Goal: Transaction & Acquisition: Purchase product/service

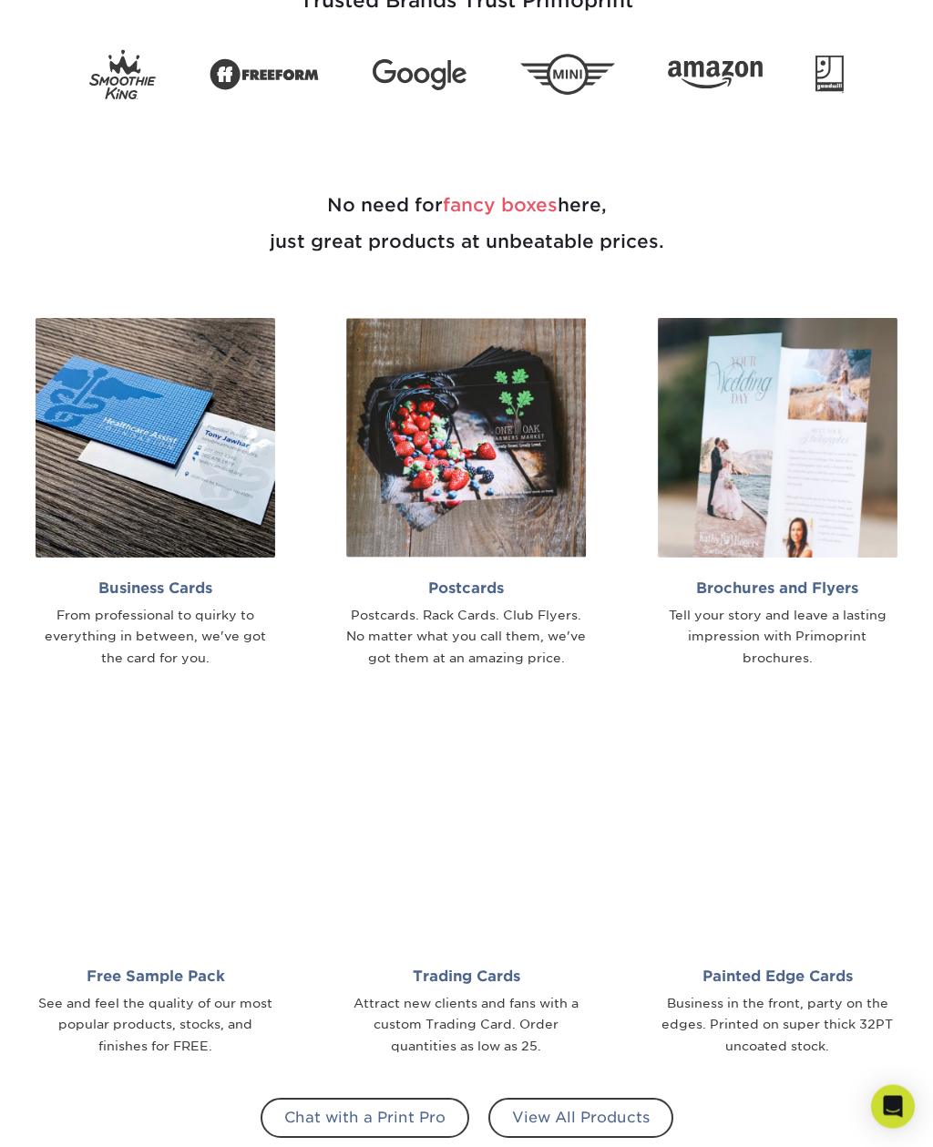
scroll to position [665, 0]
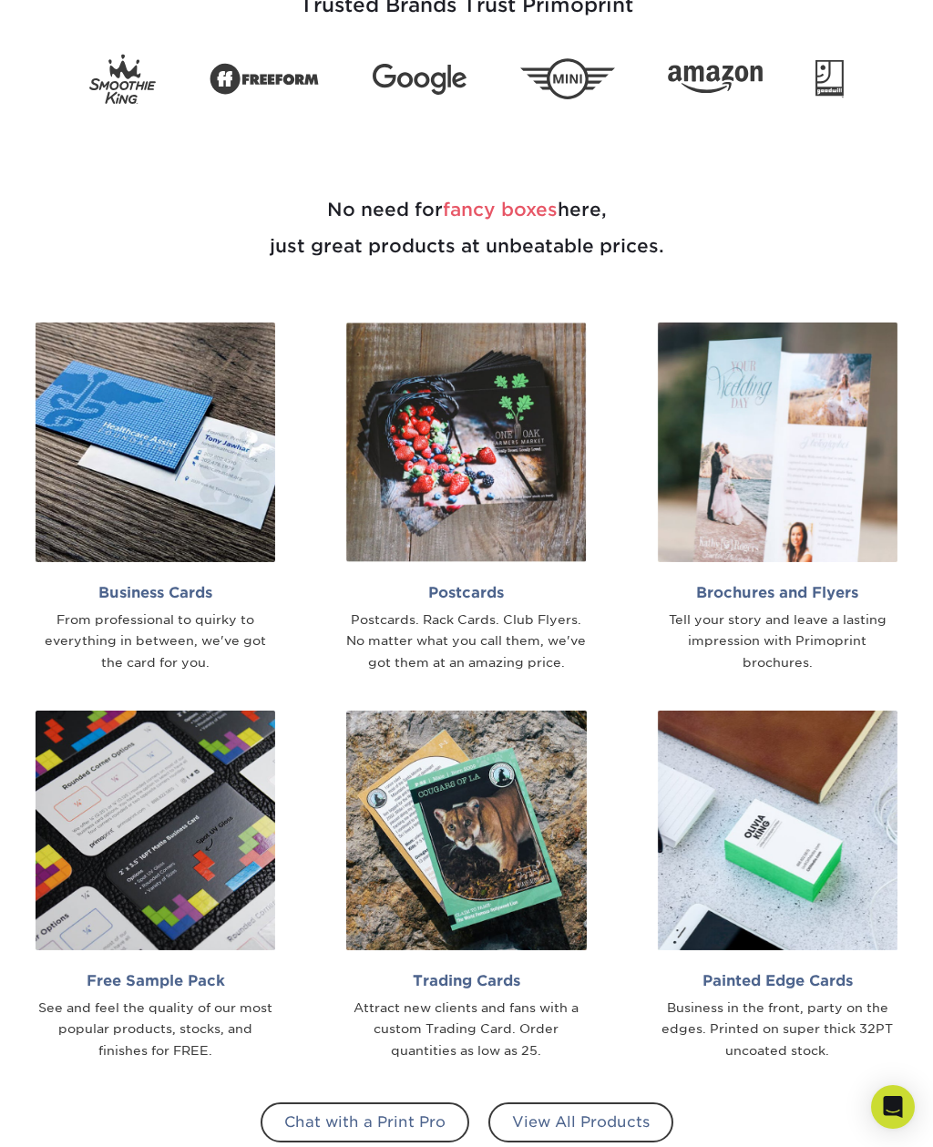
click at [430, 475] on img at bounding box center [466, 442] width 240 height 240
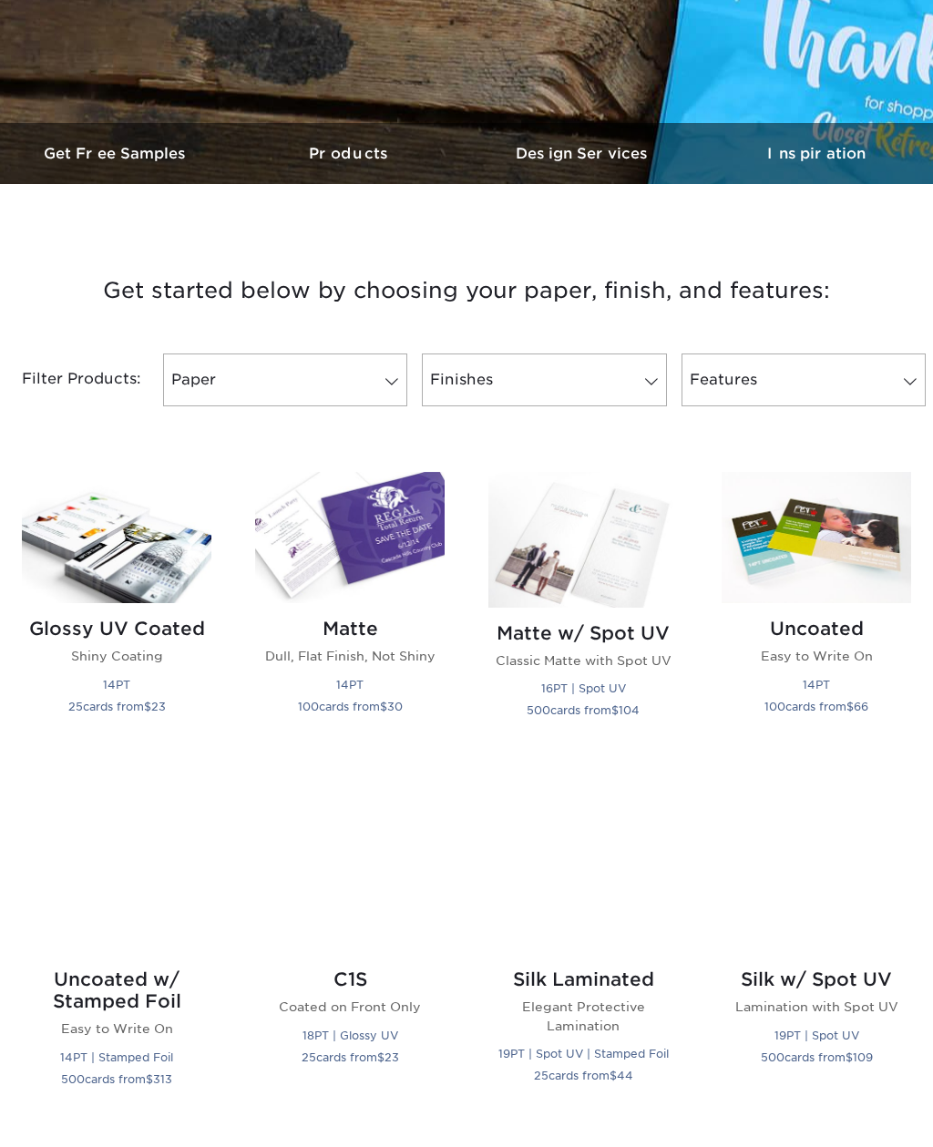
scroll to position [449, 0]
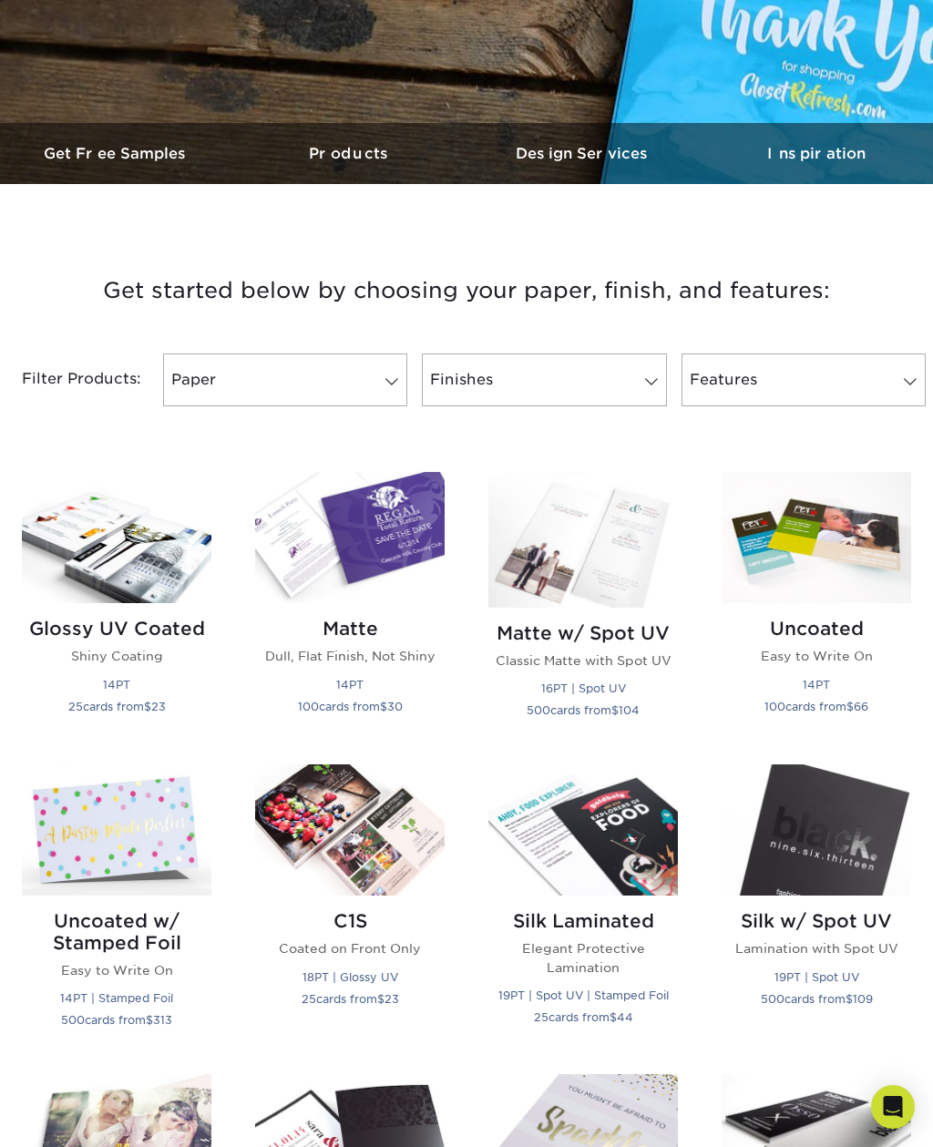
click at [100, 629] on h2 "Glossy UV Coated" at bounding box center [116, 629] width 189 height 22
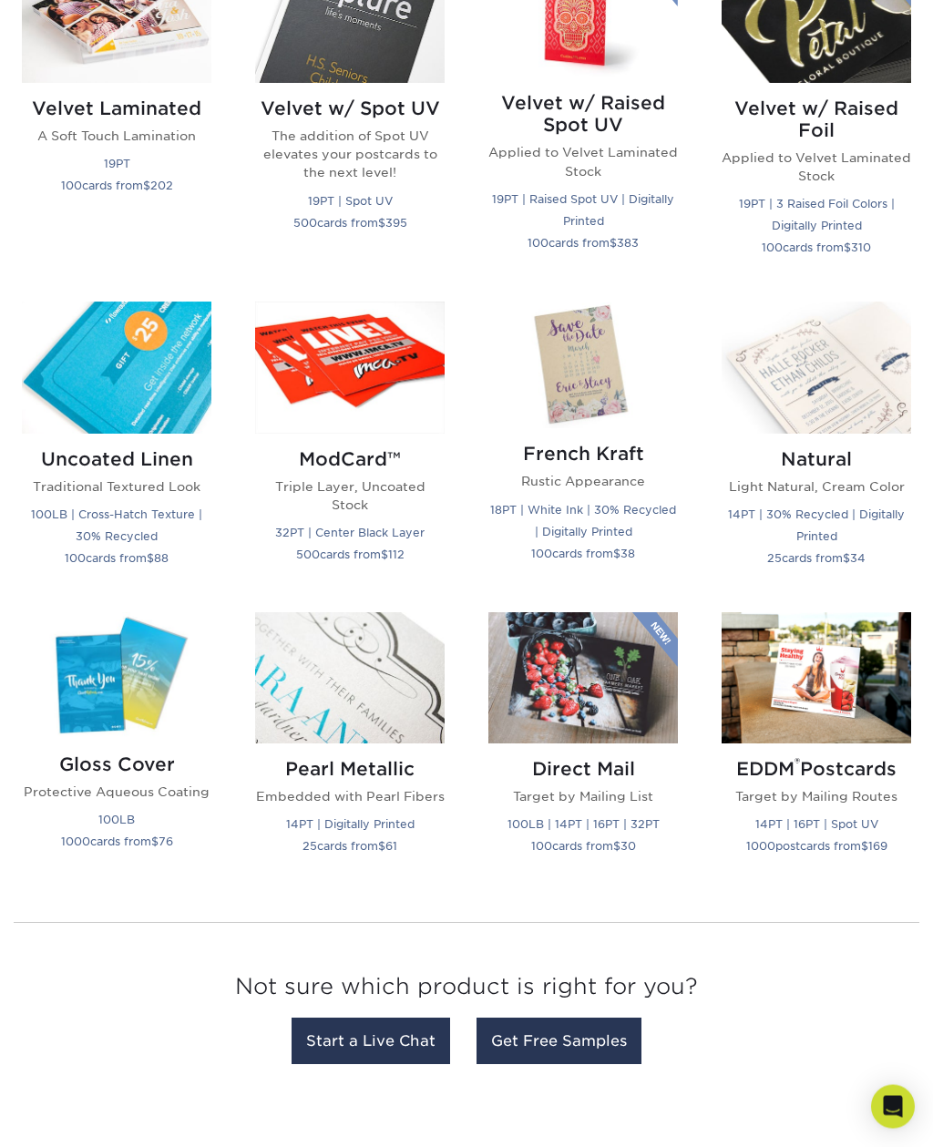
scroll to position [1898, 0]
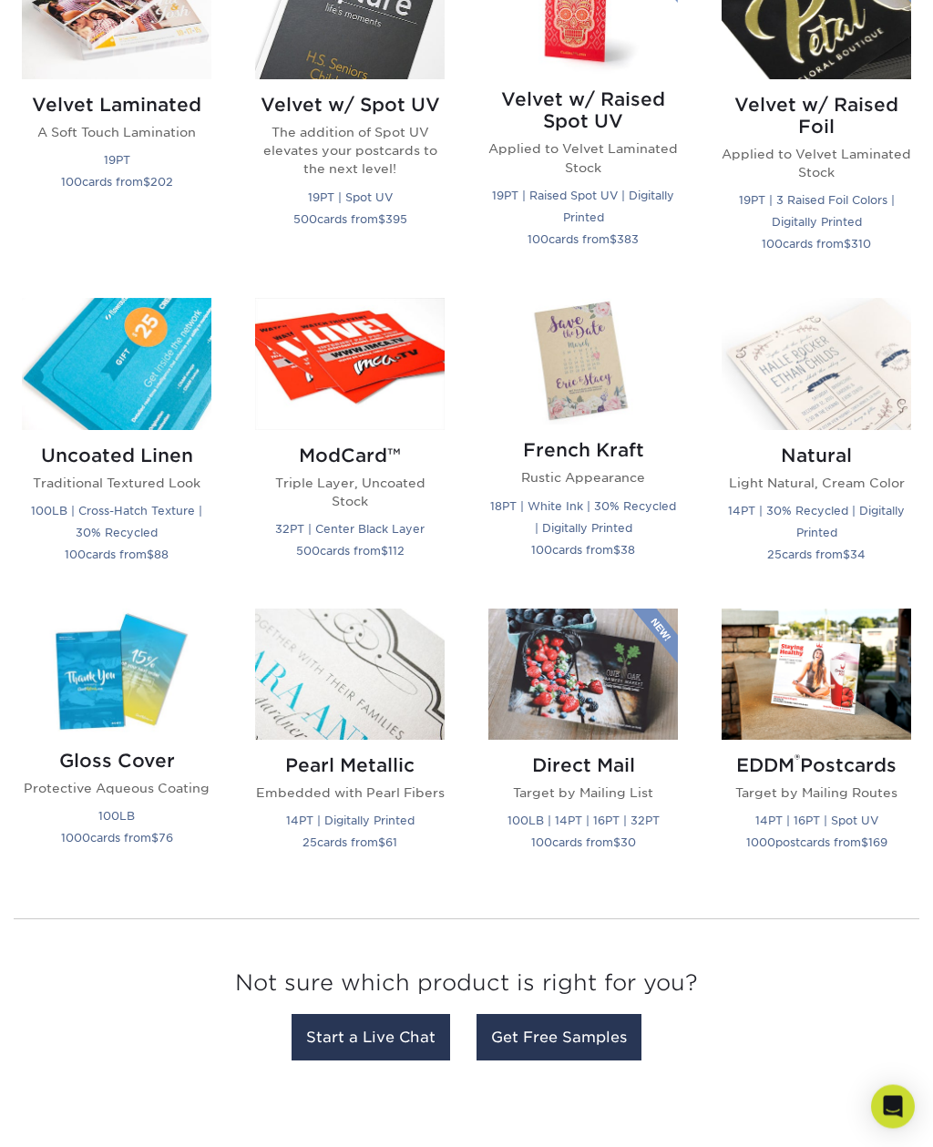
click at [97, 824] on p "100LB 1000 cards from $ 76" at bounding box center [116, 827] width 189 height 44
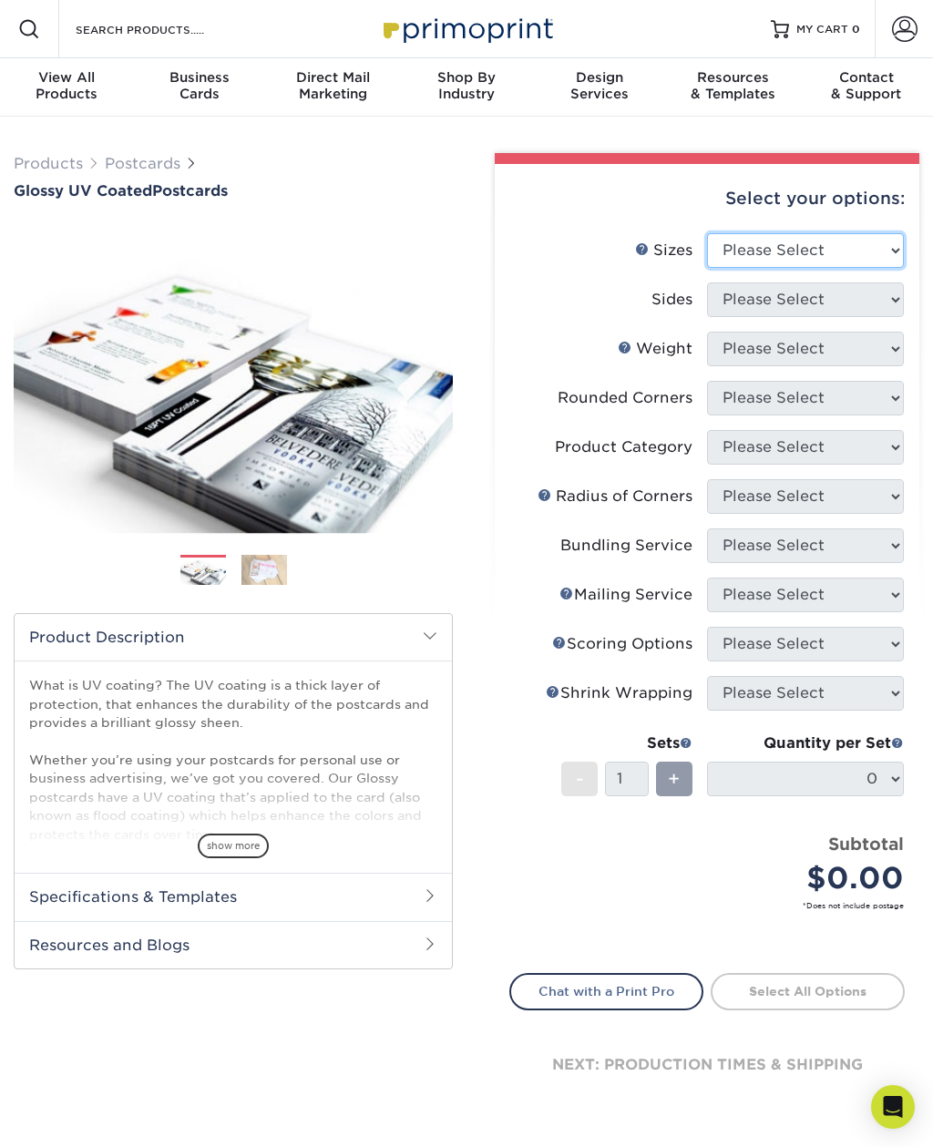
click at [745, 250] on select "Please Select 1.5" x 7" 2" x 4" 2" x 6" 2" x 7" 2" x 8" 2.12" x 5.5" 2.12" x 5.…" at bounding box center [805, 250] width 197 height 35
select select "4.00x6.00"
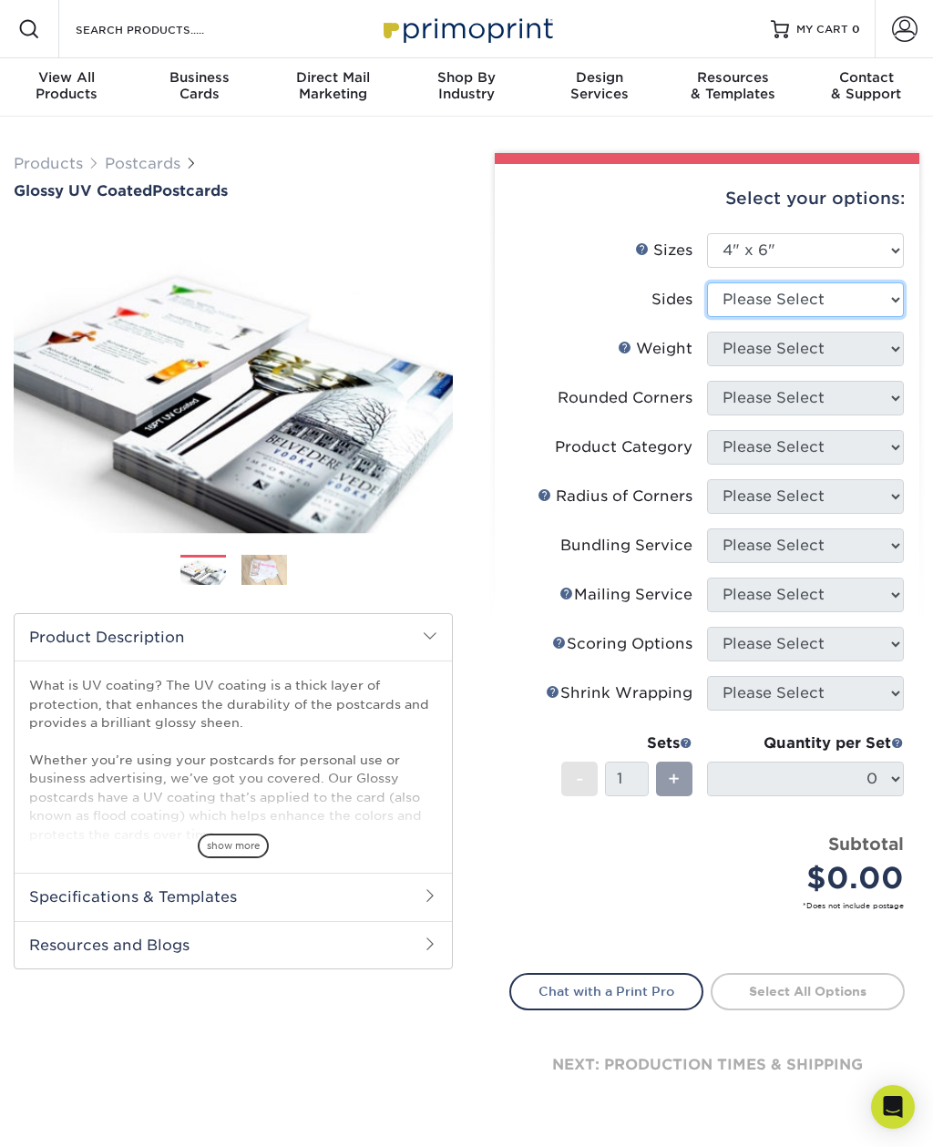
click at [756, 291] on select "Please Select Print Both Sides Print Front Only" at bounding box center [805, 299] width 197 height 35
select select "13abbda7-1d64-4f25-8bb2-c179b224825d"
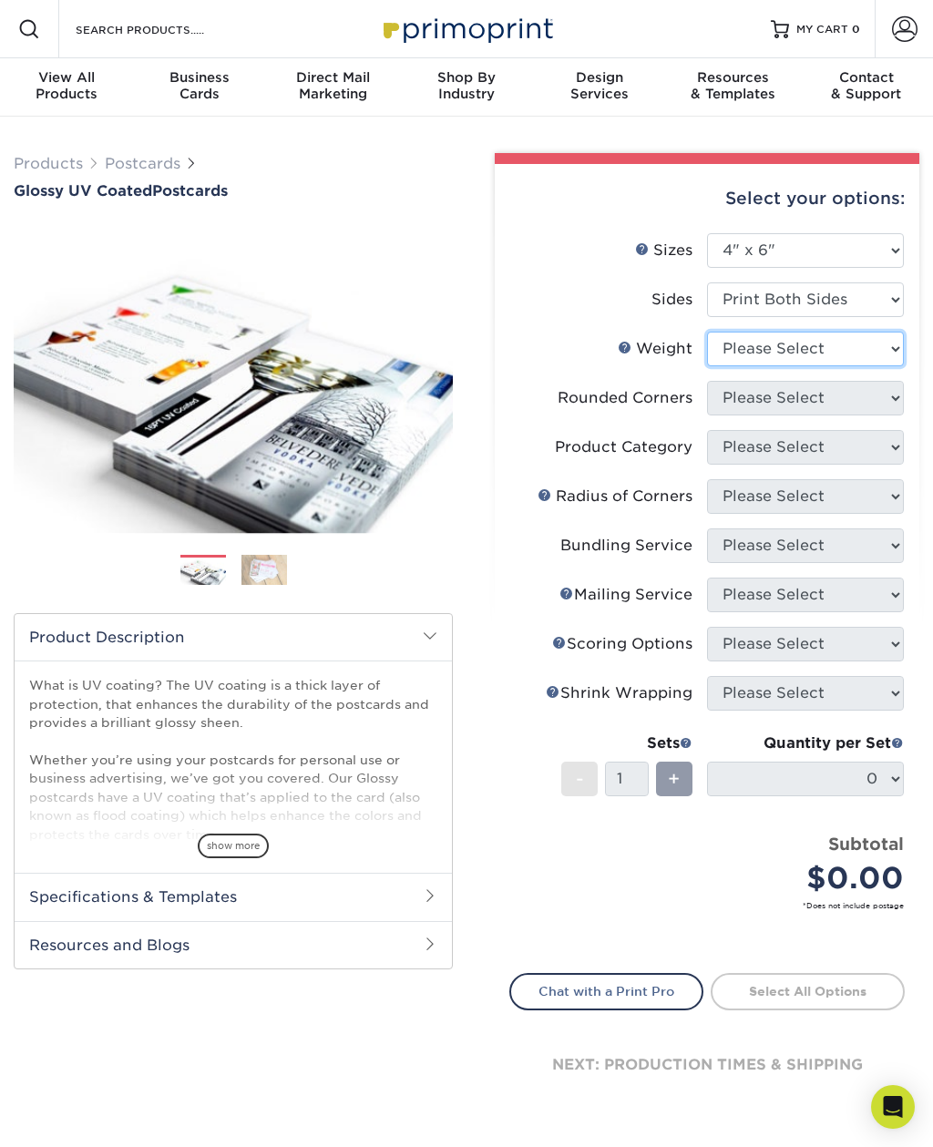
click at [735, 345] on select "Please Select 14PT 16PT 18PT C1S" at bounding box center [805, 349] width 197 height 35
select select "14PT"
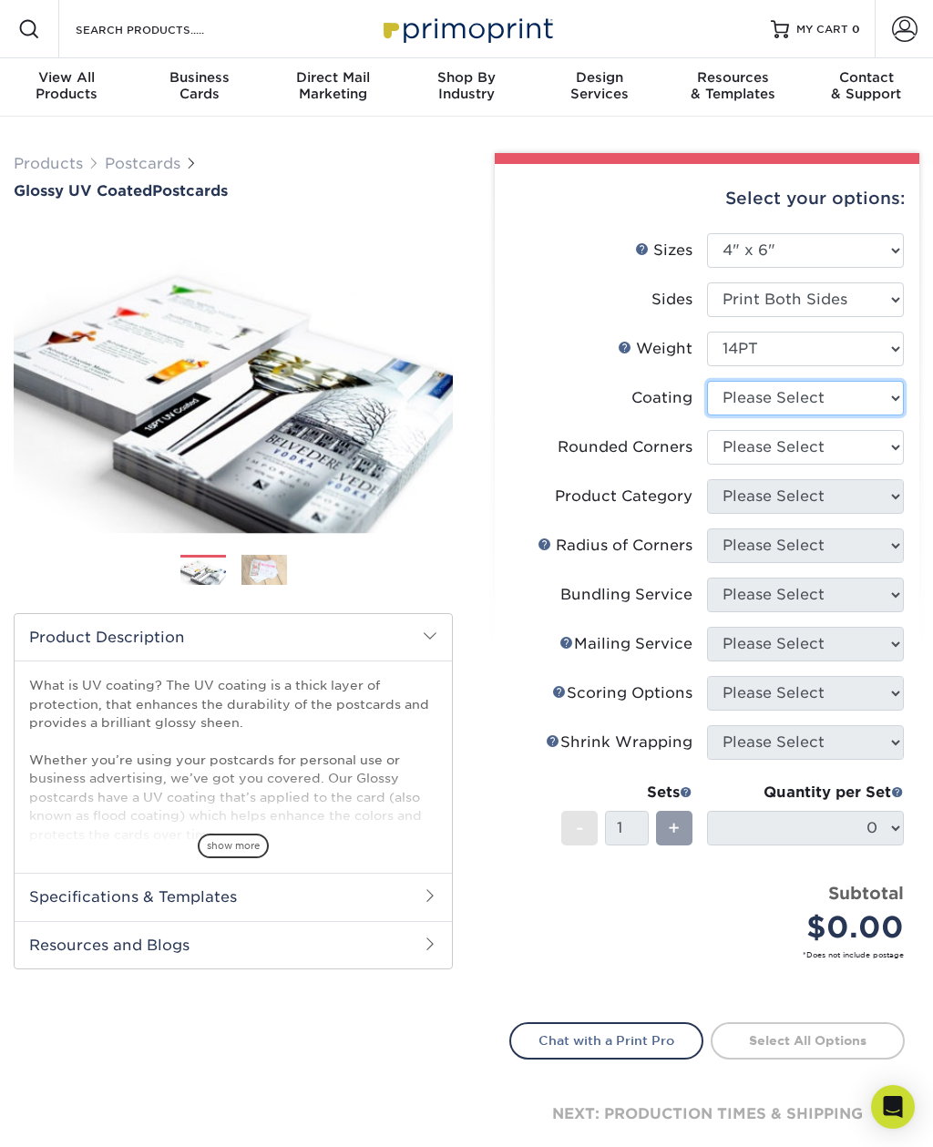
click at [737, 393] on select at bounding box center [805, 398] width 197 height 35
select select "1e8116af-acfc-44b1-83dc-8181aa338834"
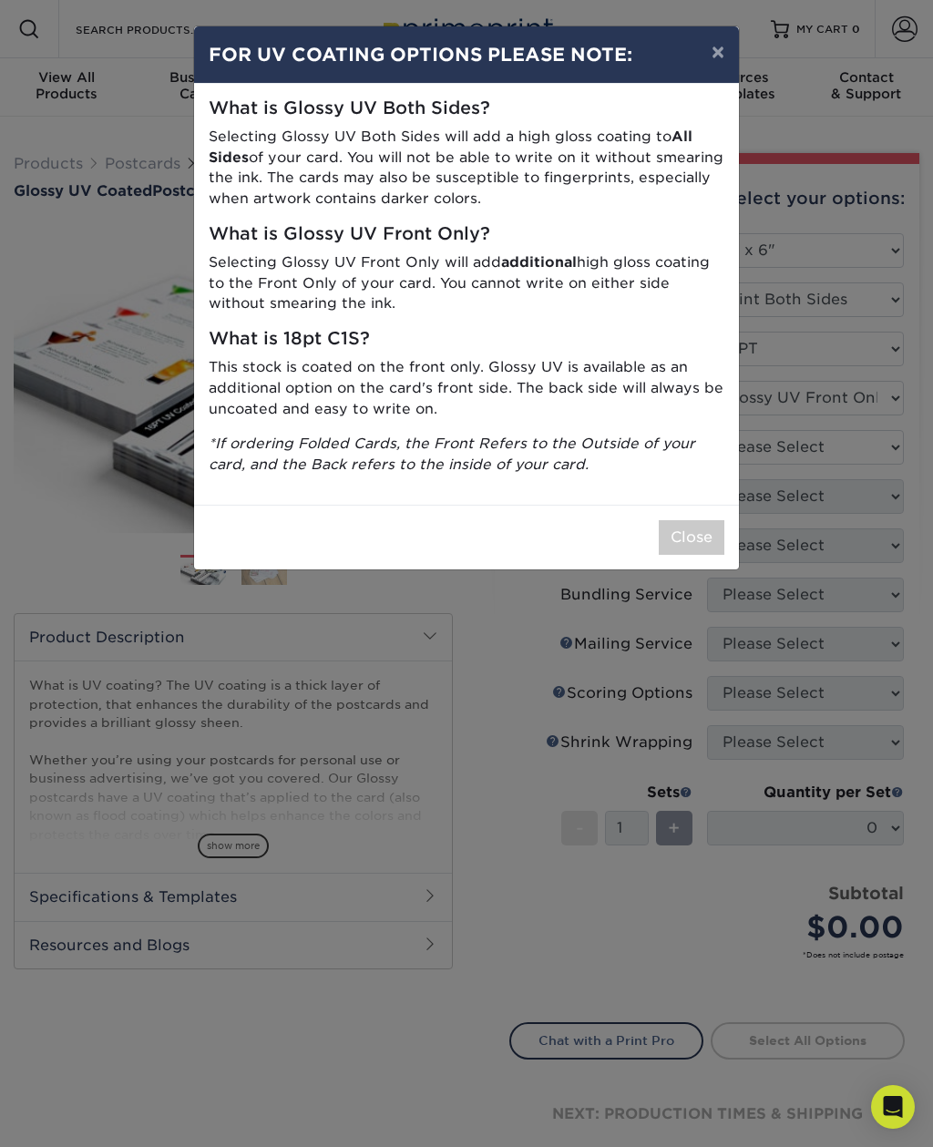
click at [690, 530] on button "Close" at bounding box center [692, 537] width 66 height 35
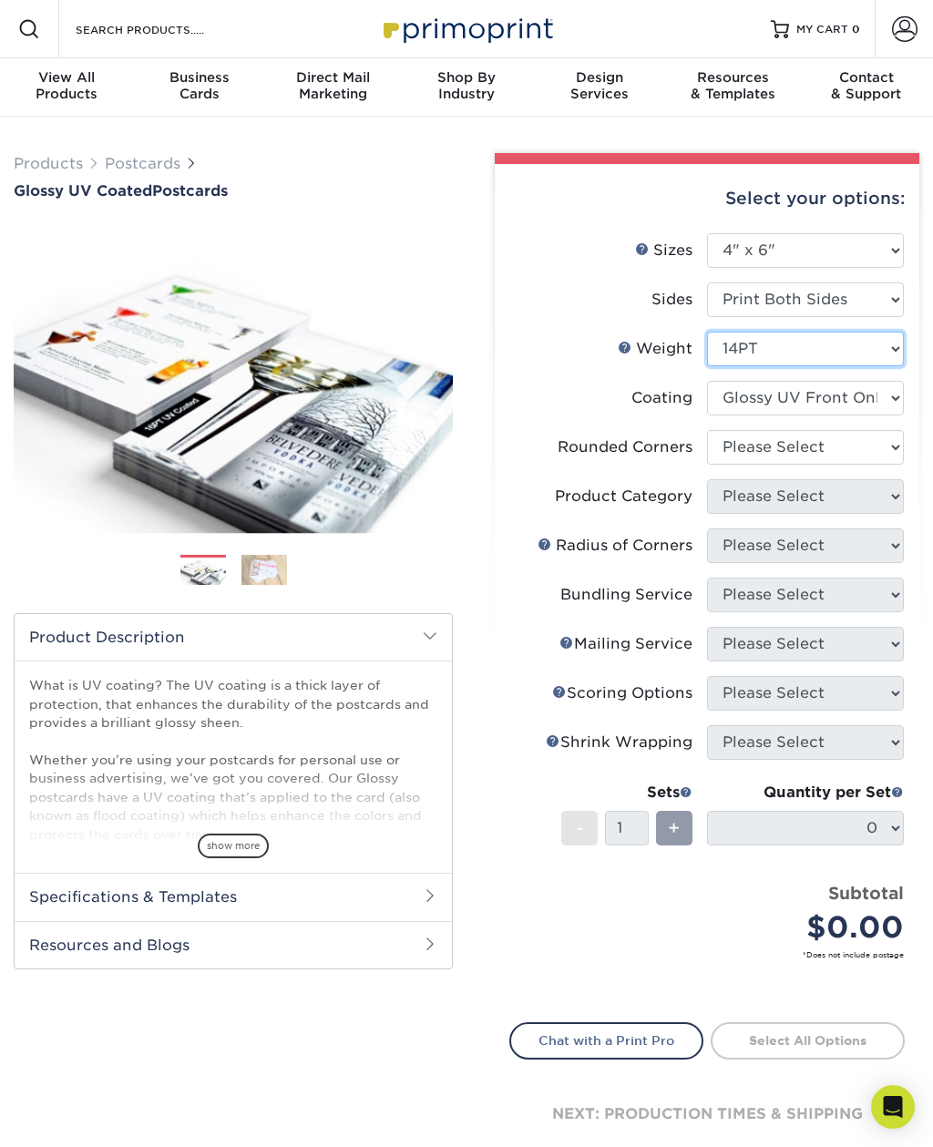
click at [731, 357] on select "Please Select 14PT 16PT 18PT C1S" at bounding box center [805, 349] width 197 height 35
select select "18PTC1S"
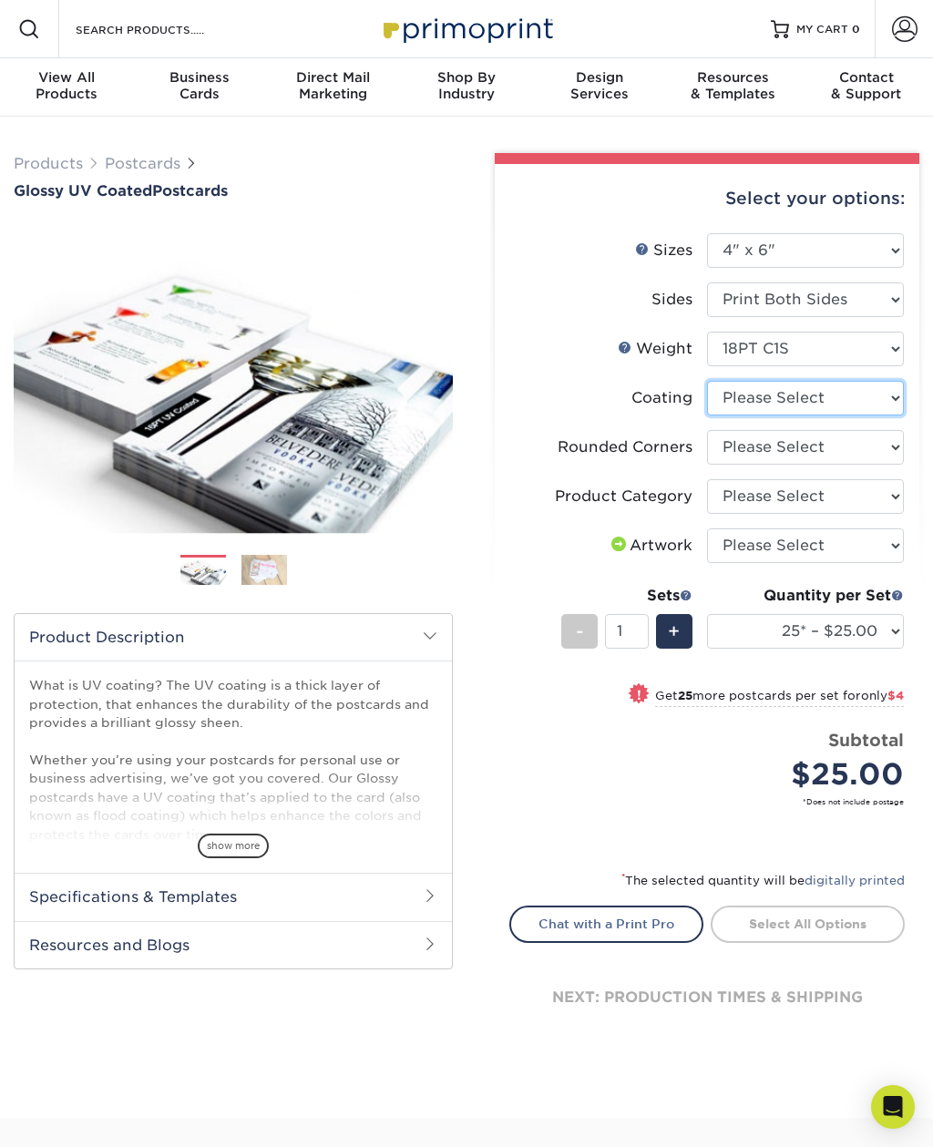
click at [754, 410] on select at bounding box center [805, 398] width 197 height 35
select select "1e8116af-acfc-44b1-83dc-8181aa338834"
select select "-1"
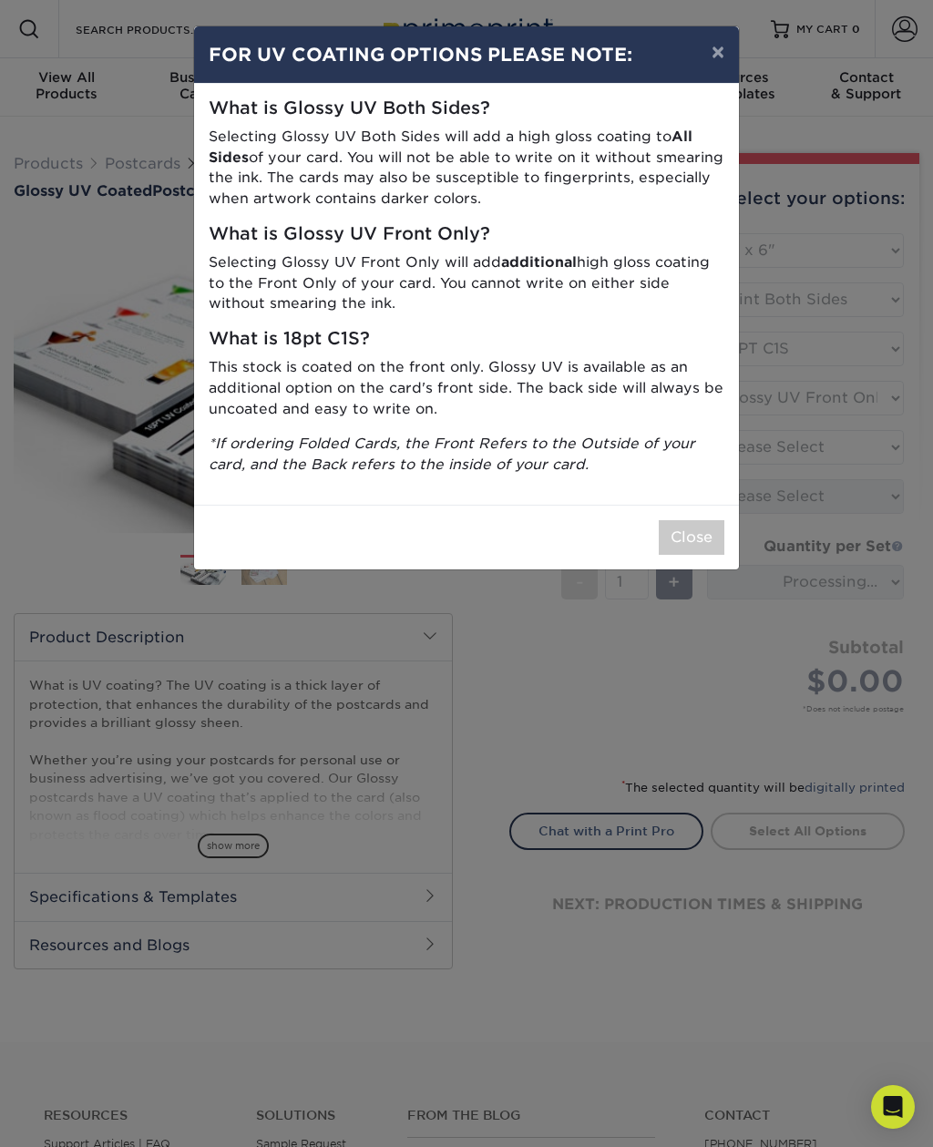
click at [728, 59] on button "×" at bounding box center [718, 51] width 42 height 51
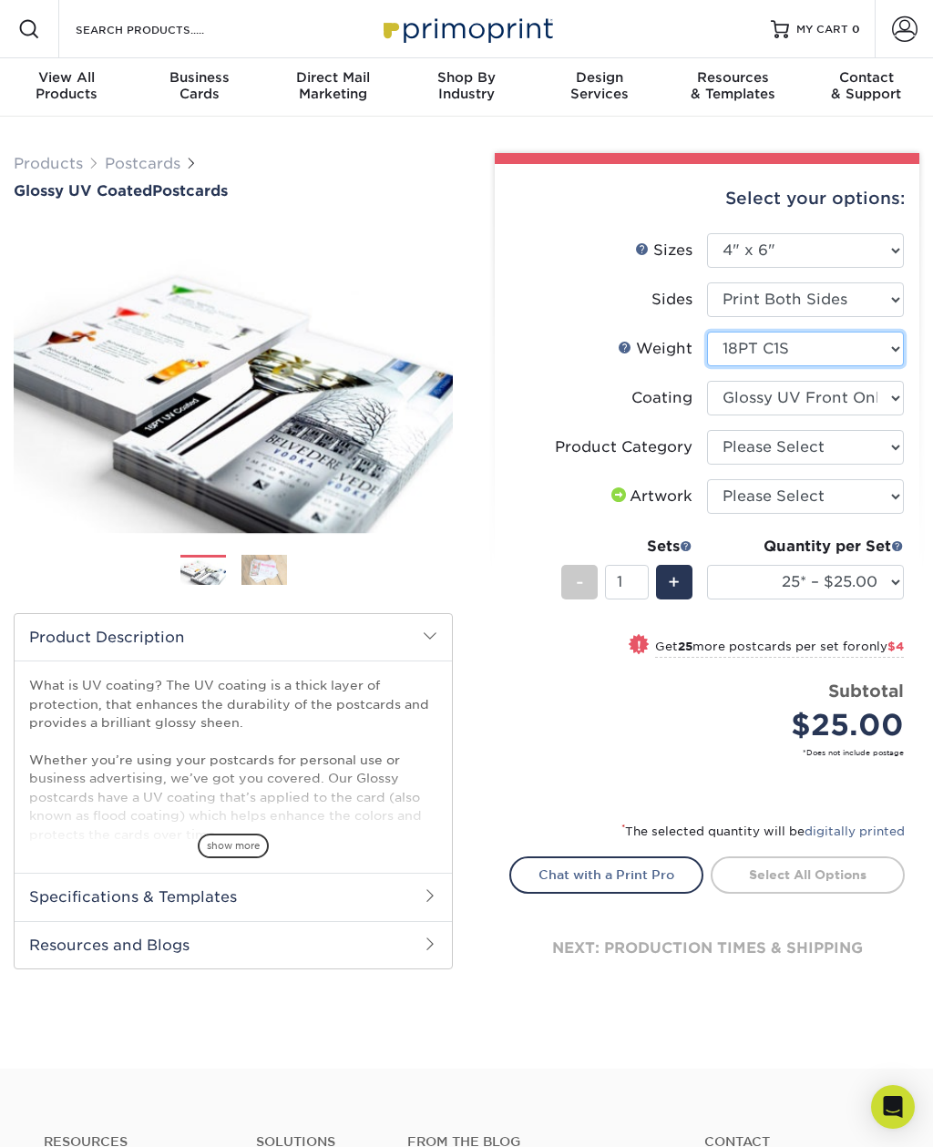
click at [743, 355] on select "Please Select 14PT 16PT 18PT C1S" at bounding box center [805, 349] width 197 height 35
select select "14PT"
select select
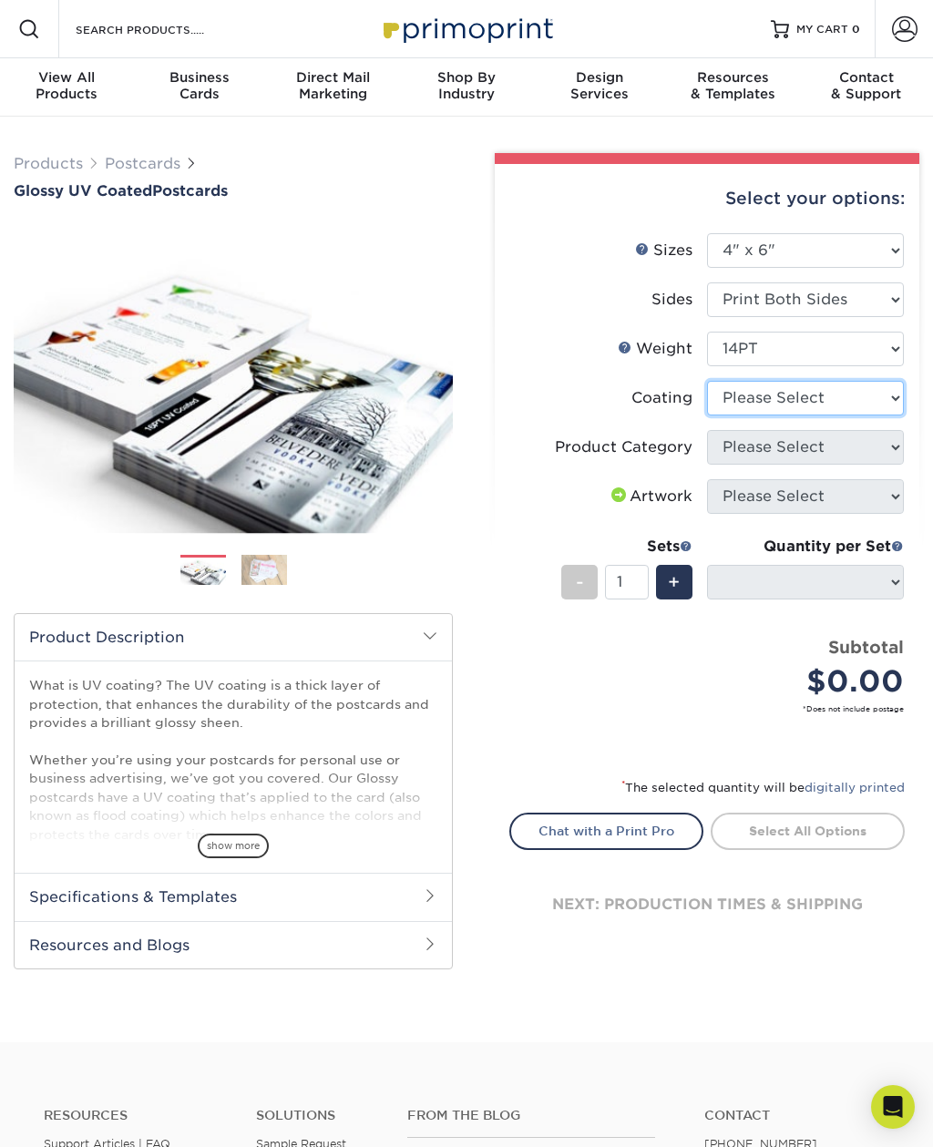
click at [741, 405] on select at bounding box center [805, 398] width 197 height 35
select select "ae367451-b2b8-45df-a344-0f05b6a12993"
select select
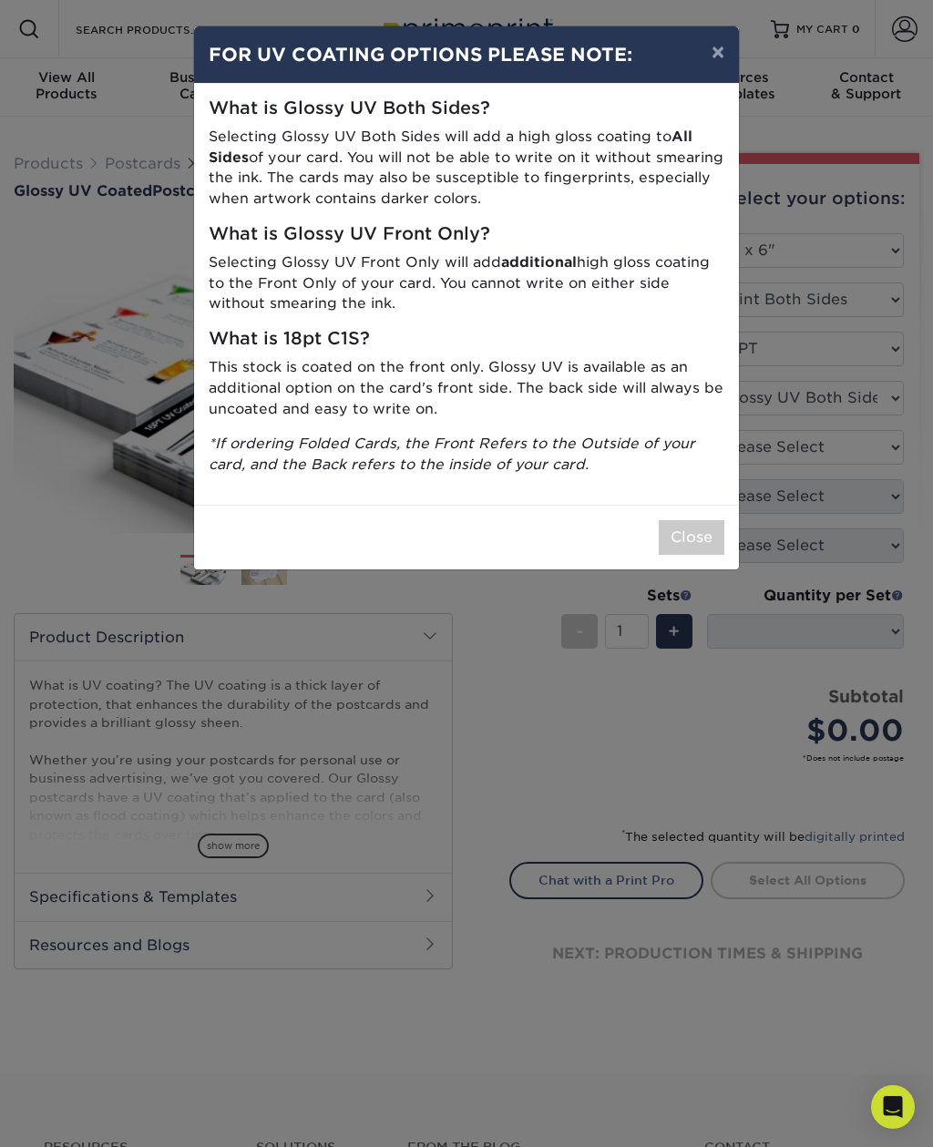
click at [710, 31] on button "×" at bounding box center [718, 51] width 42 height 51
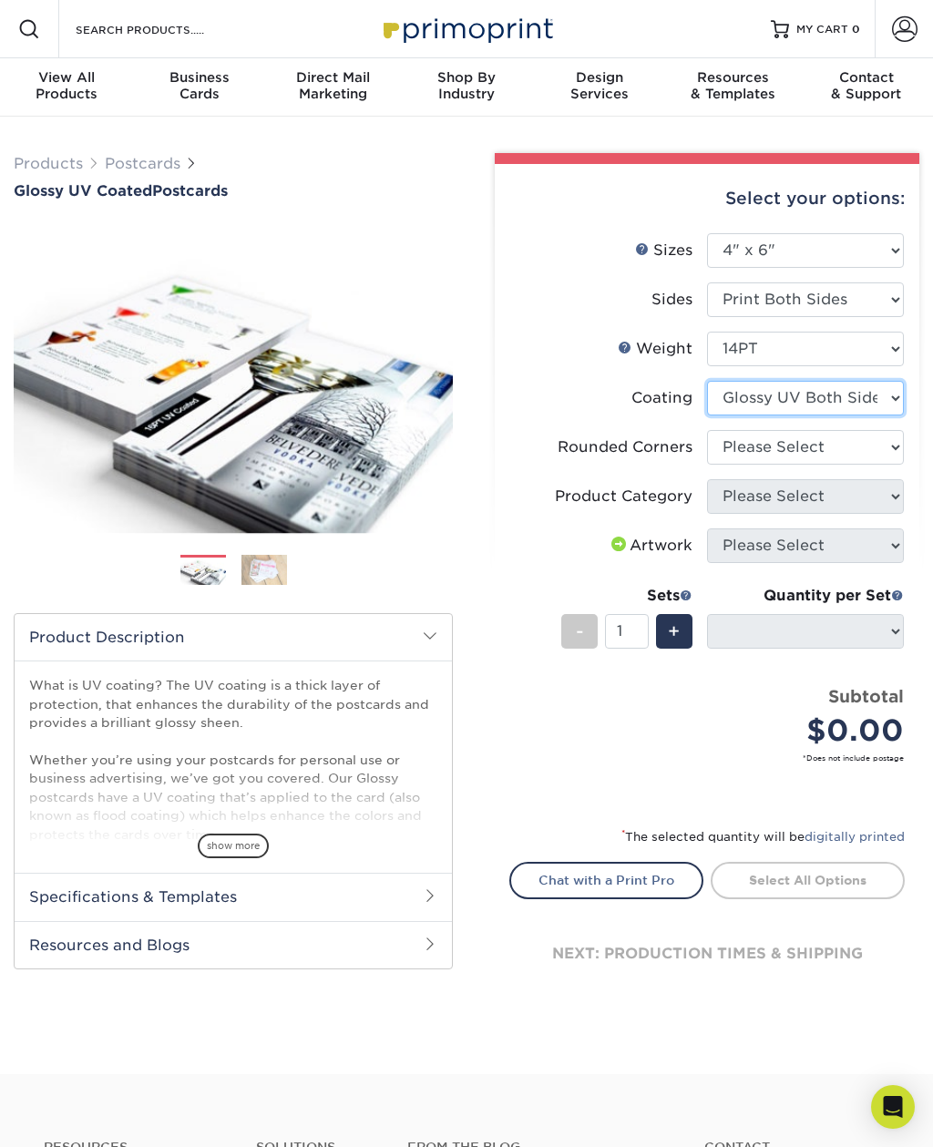
click at [751, 392] on select at bounding box center [805, 398] width 197 height 35
select select "1e8116af-acfc-44b1-83dc-8181aa338834"
select select
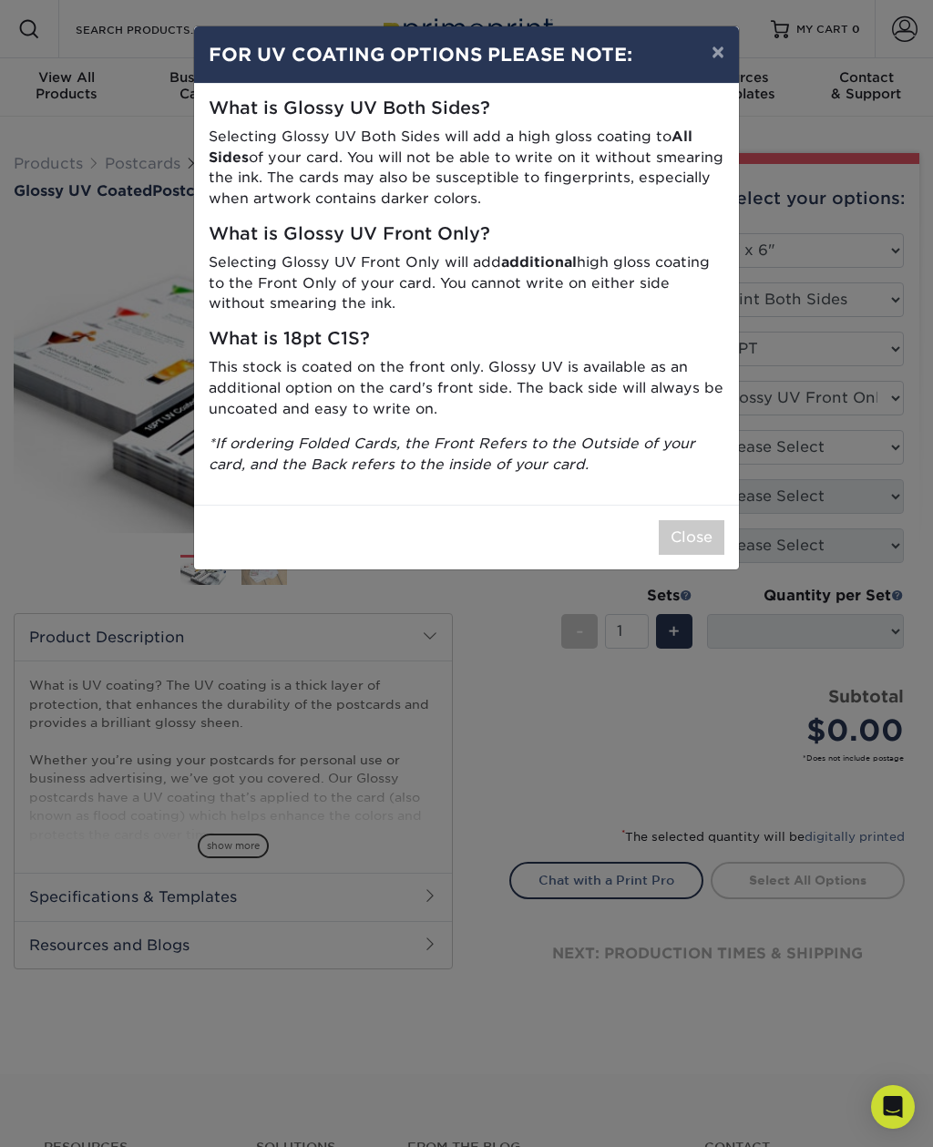
click at [720, 46] on button "×" at bounding box center [718, 51] width 42 height 51
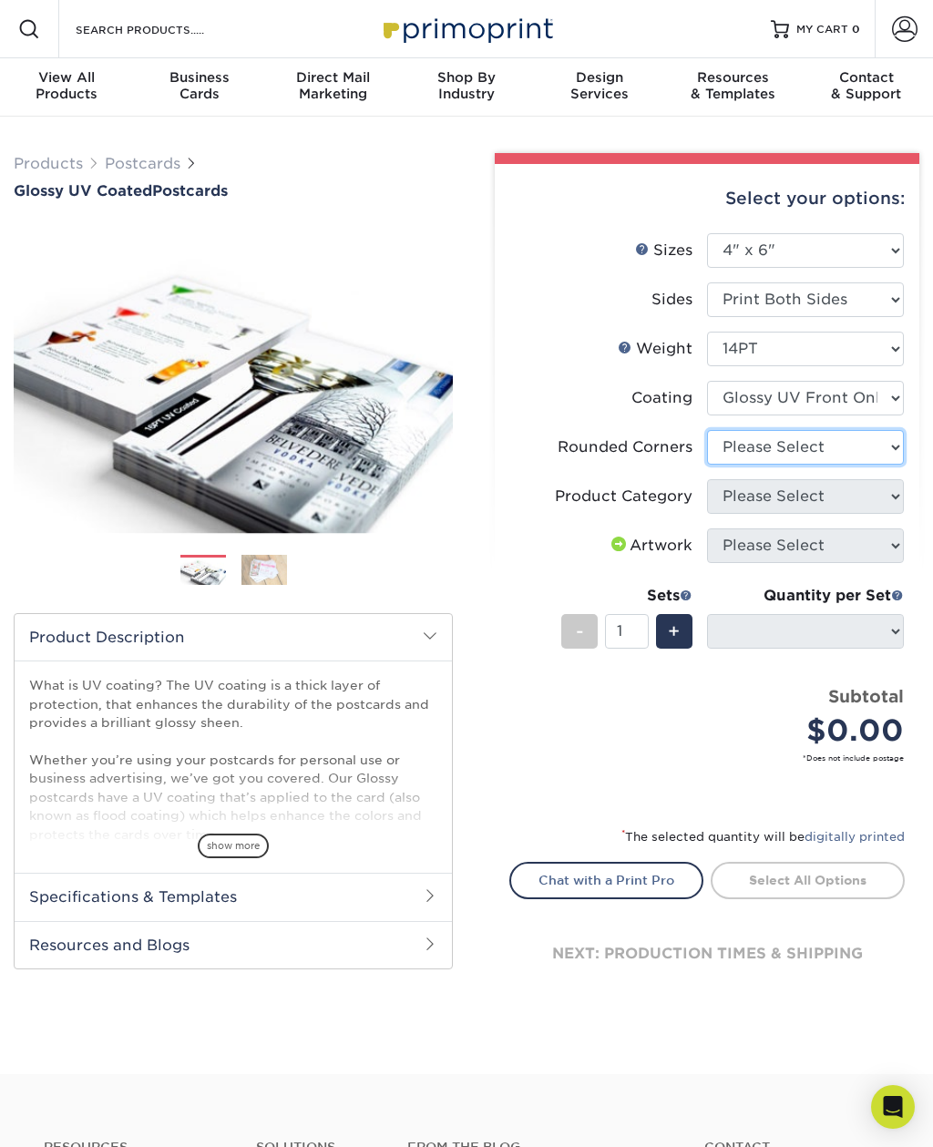
click at [729, 439] on select "Please Select Yes - Round 4 Corners No" at bounding box center [805, 447] width 197 height 35
select select "0"
select select "-1"
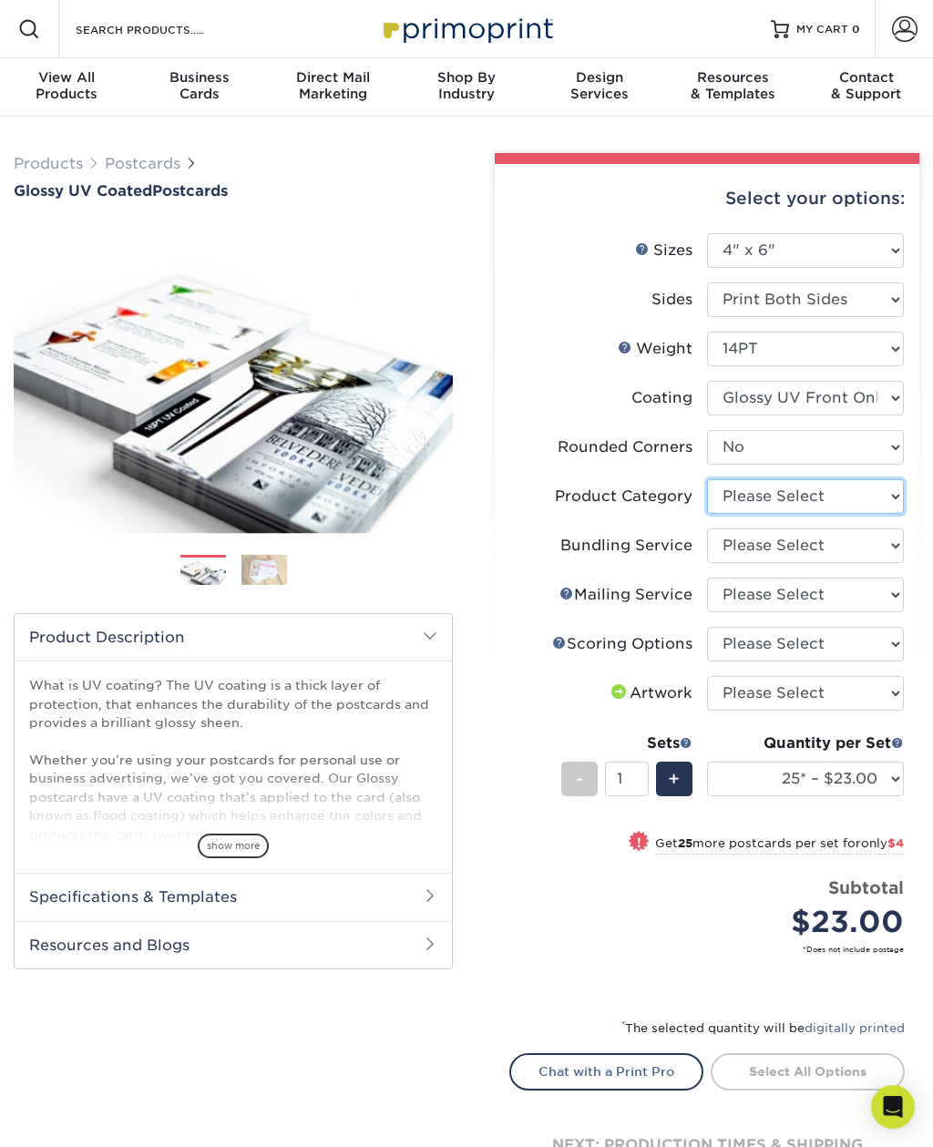
click at [740, 487] on select "Please Select Postcards" at bounding box center [805, 496] width 197 height 35
select select "9b7272e0-d6c8-4c3c-8e97-d3a1bcdab858"
click at [741, 543] on select "Please Select No Bundling Services Yes, Bundles of 50 (+2 Days) Yes, Bundles of…" at bounding box center [805, 545] width 197 height 35
select select "58689abb-25c0-461c-a4c3-a80b627d6649"
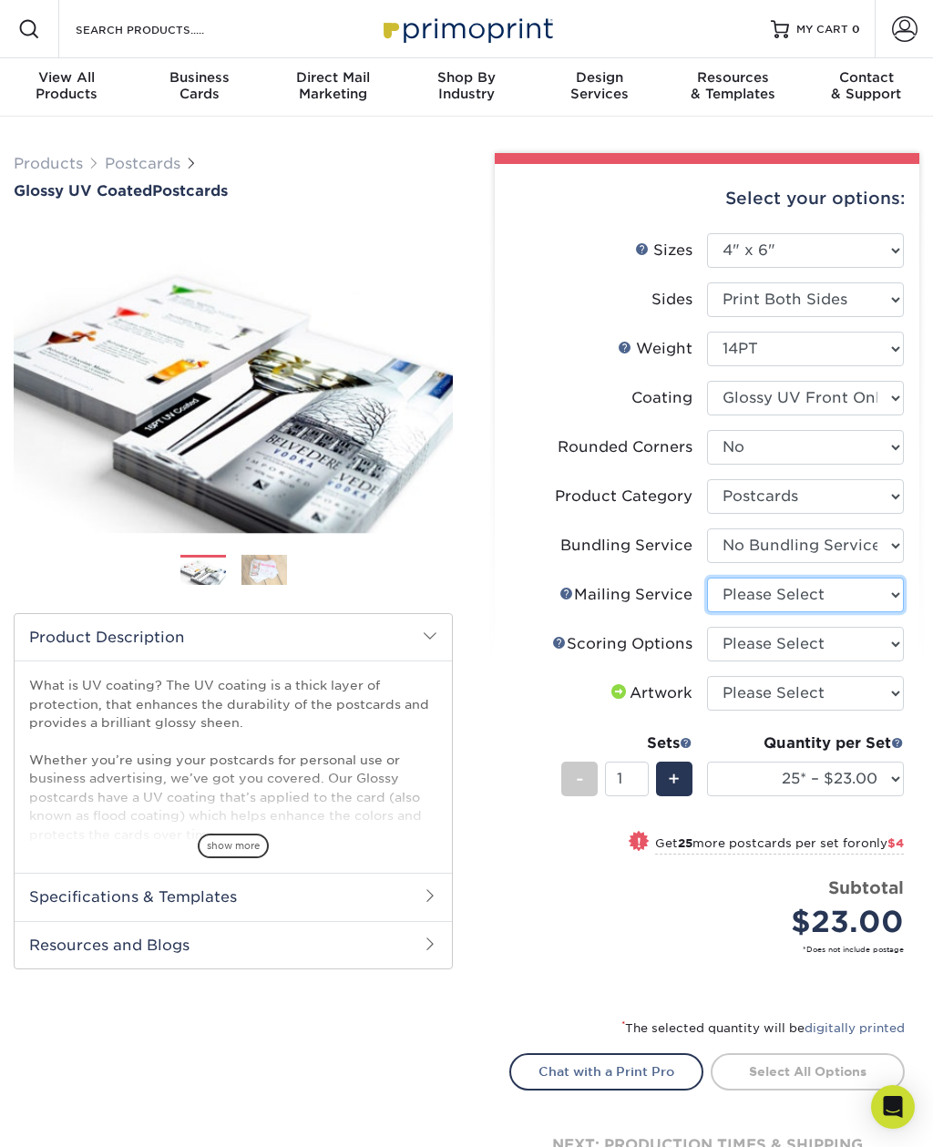
click at [734, 595] on select "Please Select No Direct Mailing Service No, I will mail/stamp/imprint Direct Ma…" at bounding box center [805, 594] width 197 height 35
select select "3e5e9bdd-d78a-4c28-a41d-fe1407925ca6"
click at [730, 633] on select "Please Select No Scoring One Score" at bounding box center [805, 644] width 197 height 35
select select "16ebe401-5398-422d-8cb0-f3adbb82deb5"
click at [739, 699] on select "Please Select I will upload files I need a design - $150" at bounding box center [805, 693] width 197 height 35
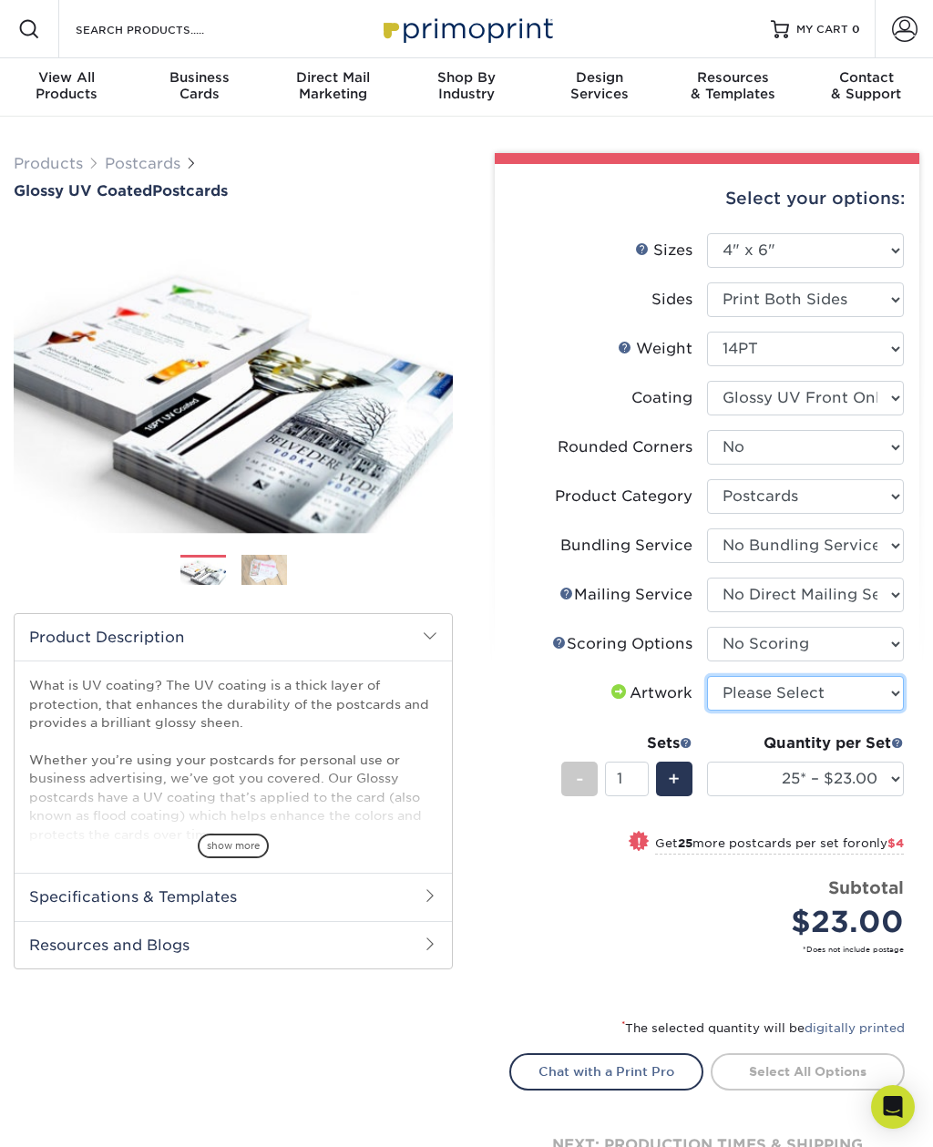
select select "upload"
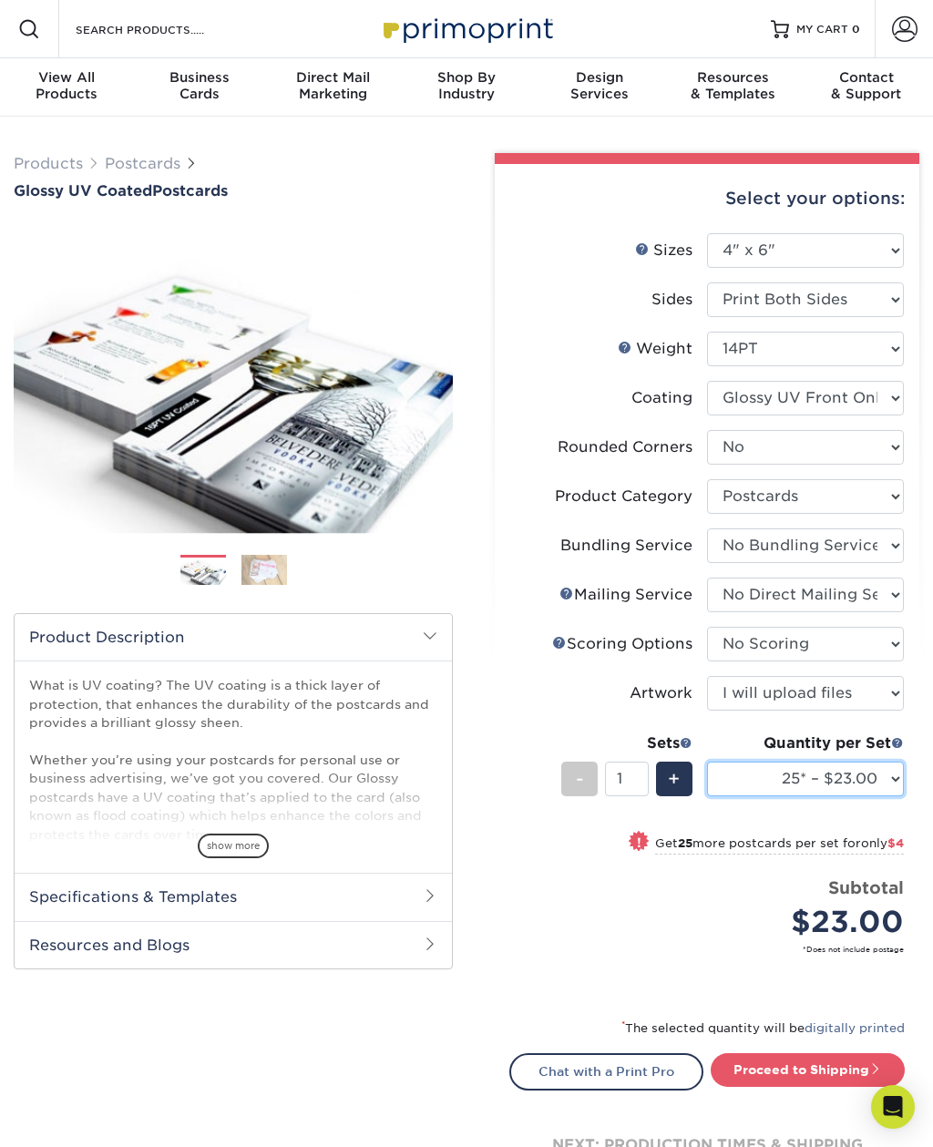
click at [753, 784] on select "25* – $23.00 50* – $27.00 75* – $33.00 100* – $40.00 250* – $71.00 500 – $85.00…" at bounding box center [805, 778] width 197 height 35
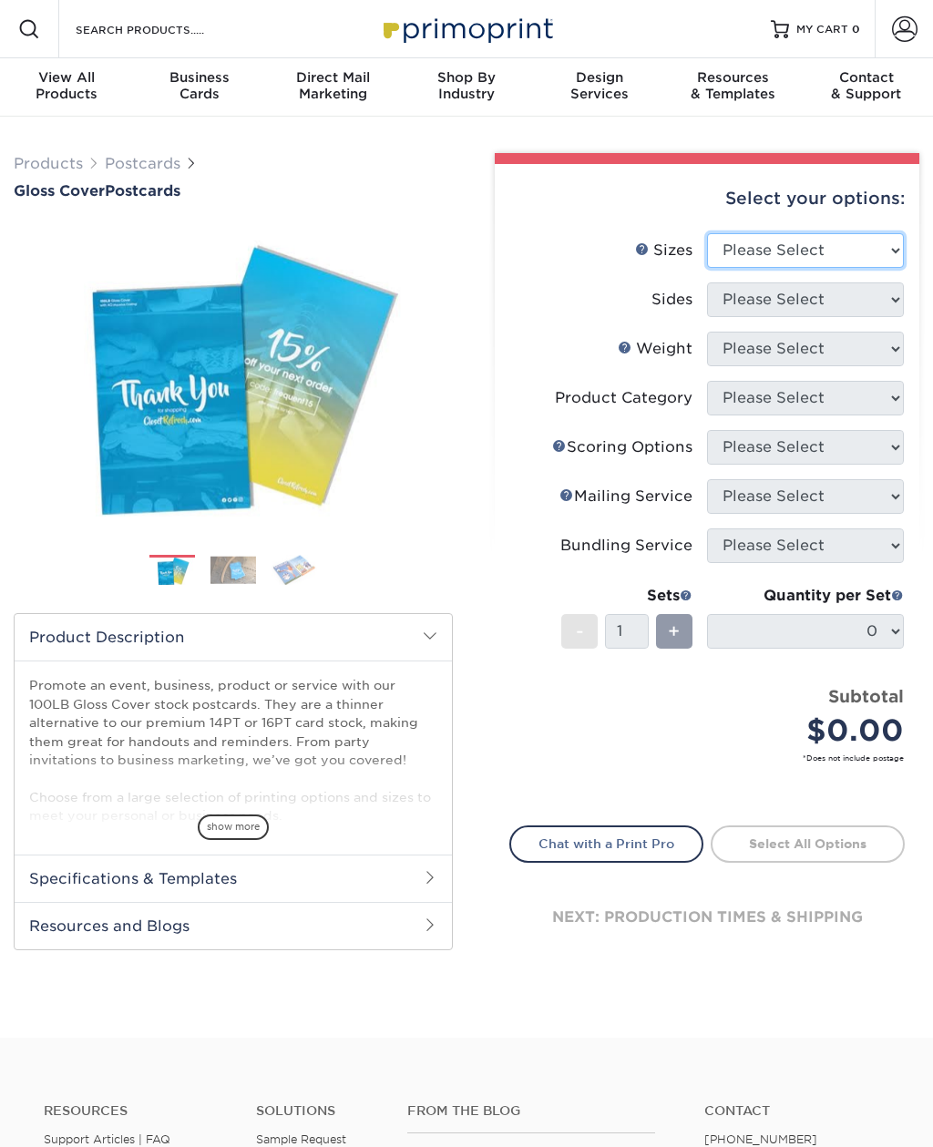
click at [745, 242] on select "Please Select 2" x 8" 3" x 4" 3" x 5" 3.5" x 8.5" 4" x 6" 4" x 9" 4.25" x 5.5" …" at bounding box center [805, 250] width 197 height 35
select select "4.25x5.50"
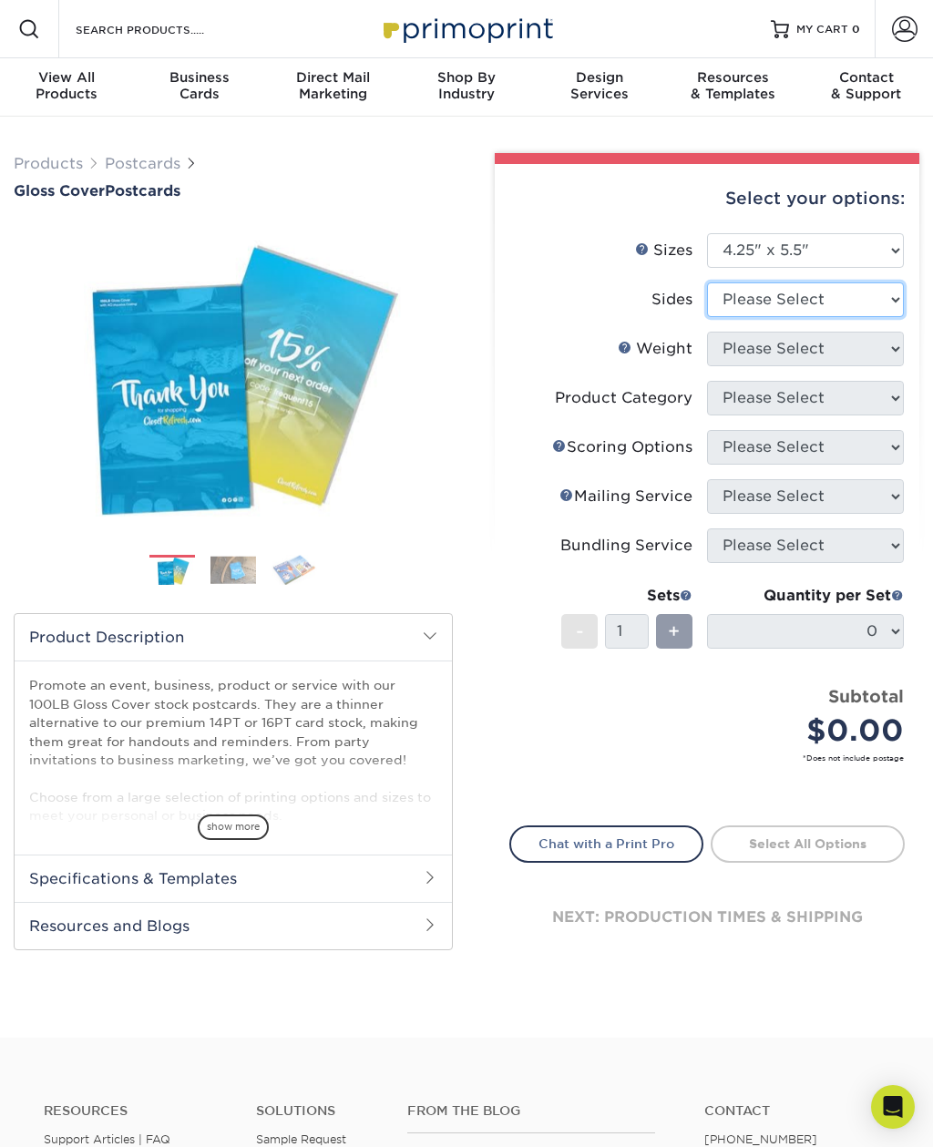
click at [737, 299] on select "Please Select Print Both Sides Print Front Only" at bounding box center [805, 299] width 197 height 35
select select "13abbda7-1d64-4f25-8bb2-c179b224825d"
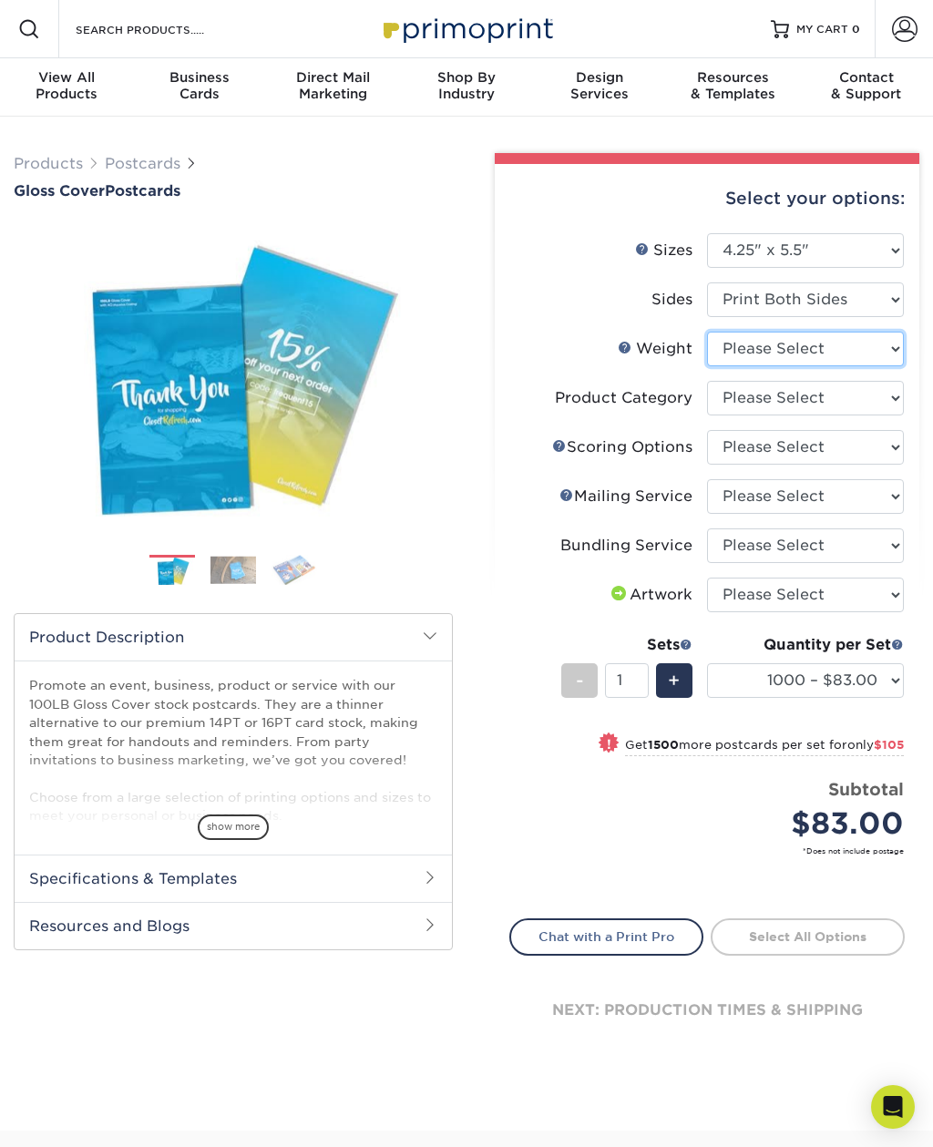
click at [736, 344] on select "Please Select 100LB" at bounding box center [805, 349] width 197 height 35
select select "100LB"
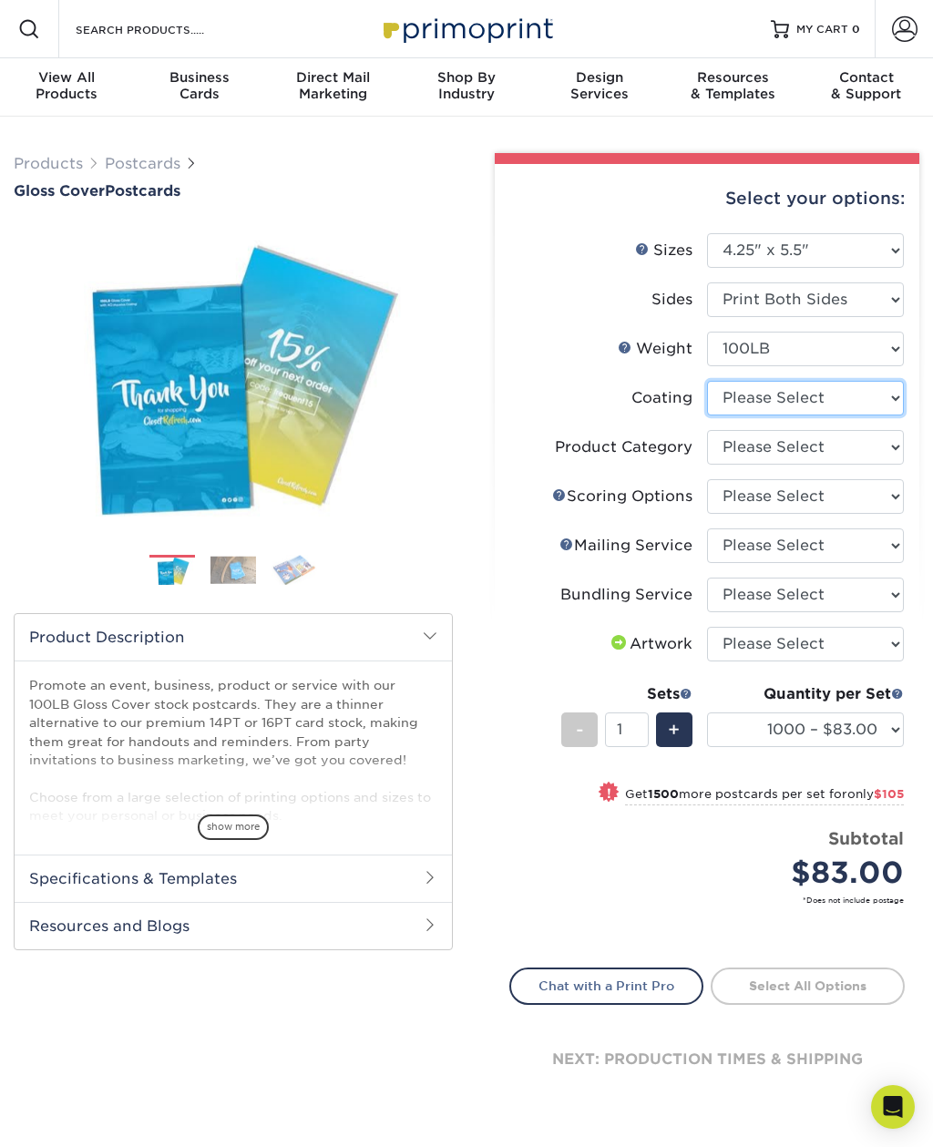
click at [745, 386] on select at bounding box center [805, 398] width 197 height 35
select select "d41dab50-ff65-4f4f-bb17-2afe4d36ae33"
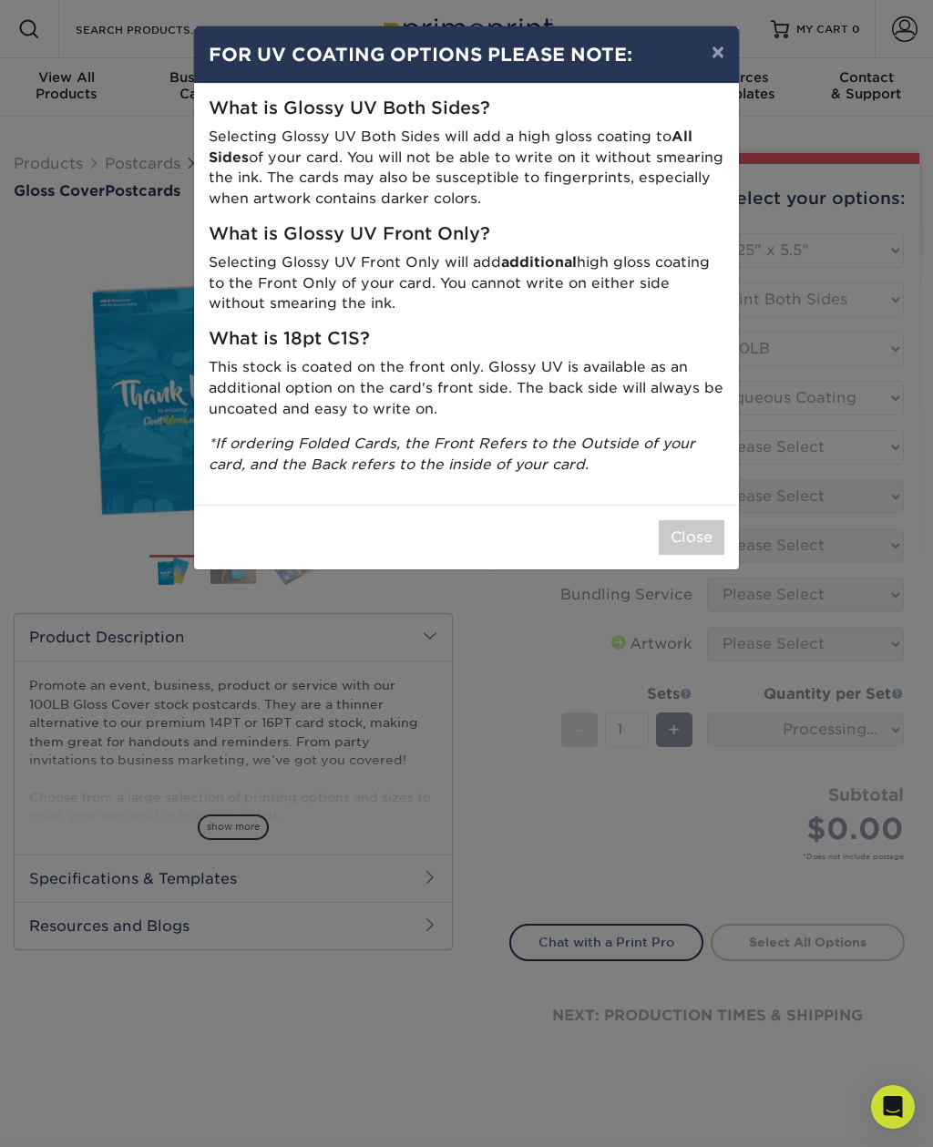
click at [713, 43] on button "×" at bounding box center [718, 51] width 42 height 51
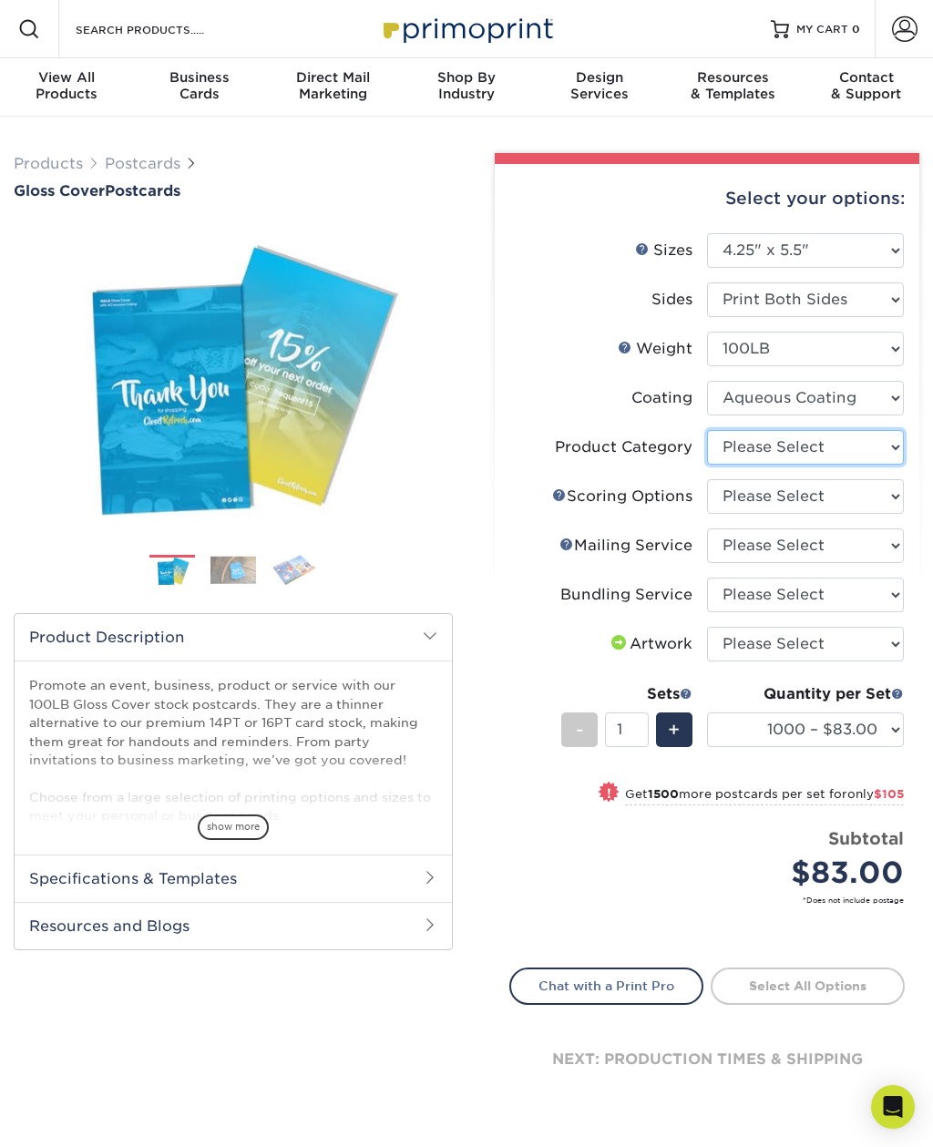
click at [729, 453] on select "Please Select Postcards" at bounding box center [805, 447] width 197 height 35
select select "9b7272e0-d6c8-4c3c-8e97-d3a1bcdab858"
click at [730, 500] on select "Please Select No Scoring One Score Score in Half" at bounding box center [805, 496] width 197 height 35
select select "16ebe401-5398-422d-8cb0-f3adbb82deb5"
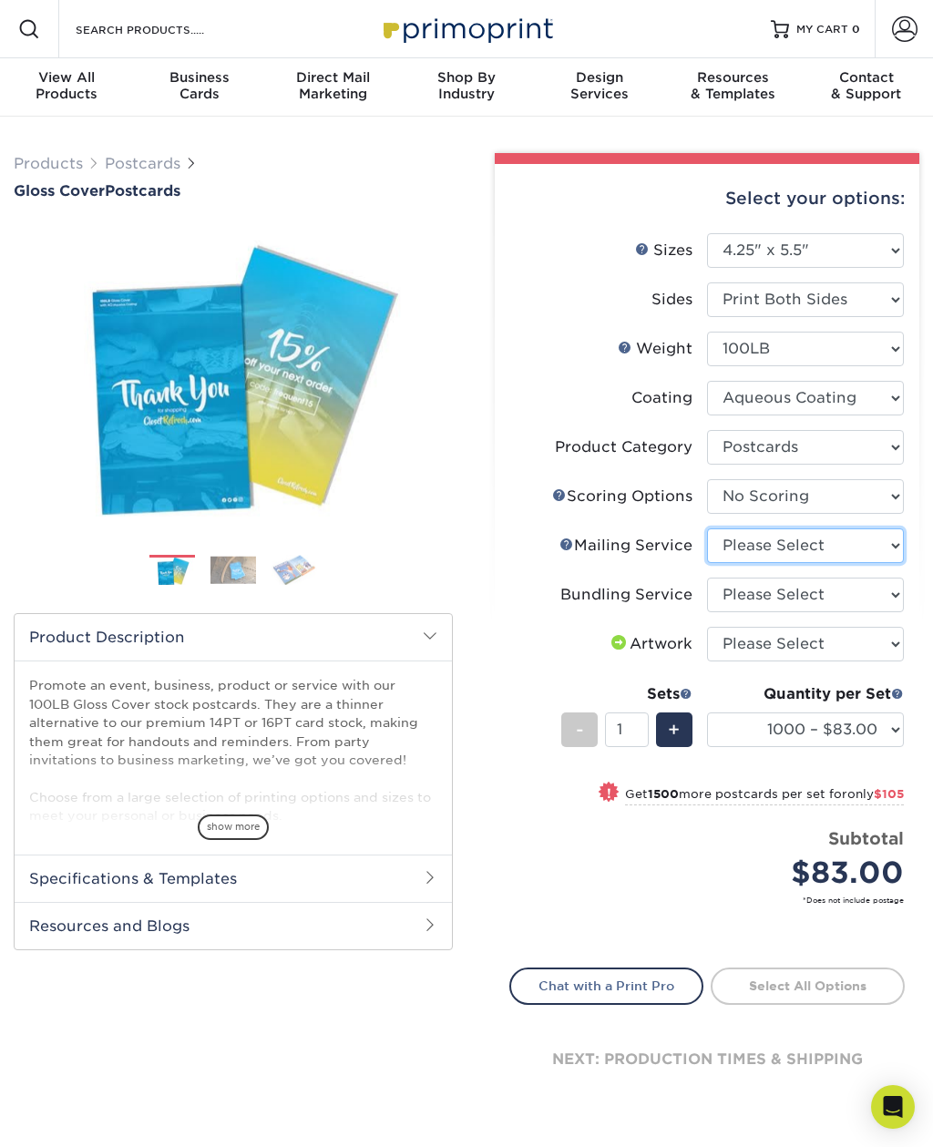
click at [728, 543] on select "Please Select No Direct Mailing Service No, I will mail/stamp/imprint Direct Ma…" at bounding box center [805, 545] width 197 height 35
select select "3e5e9bdd-d78a-4c28-a41d-fe1407925ca6"
click at [735, 604] on select "Please Select No Bundling Services Yes, Bundles of 50 (+2 Days) Yes, Bundles of…" at bounding box center [805, 594] width 197 height 35
select select "58689abb-25c0-461c-a4c3-a80b627d6649"
click at [734, 651] on select "Please Select I will upload files I need a design - $150" at bounding box center [805, 644] width 197 height 35
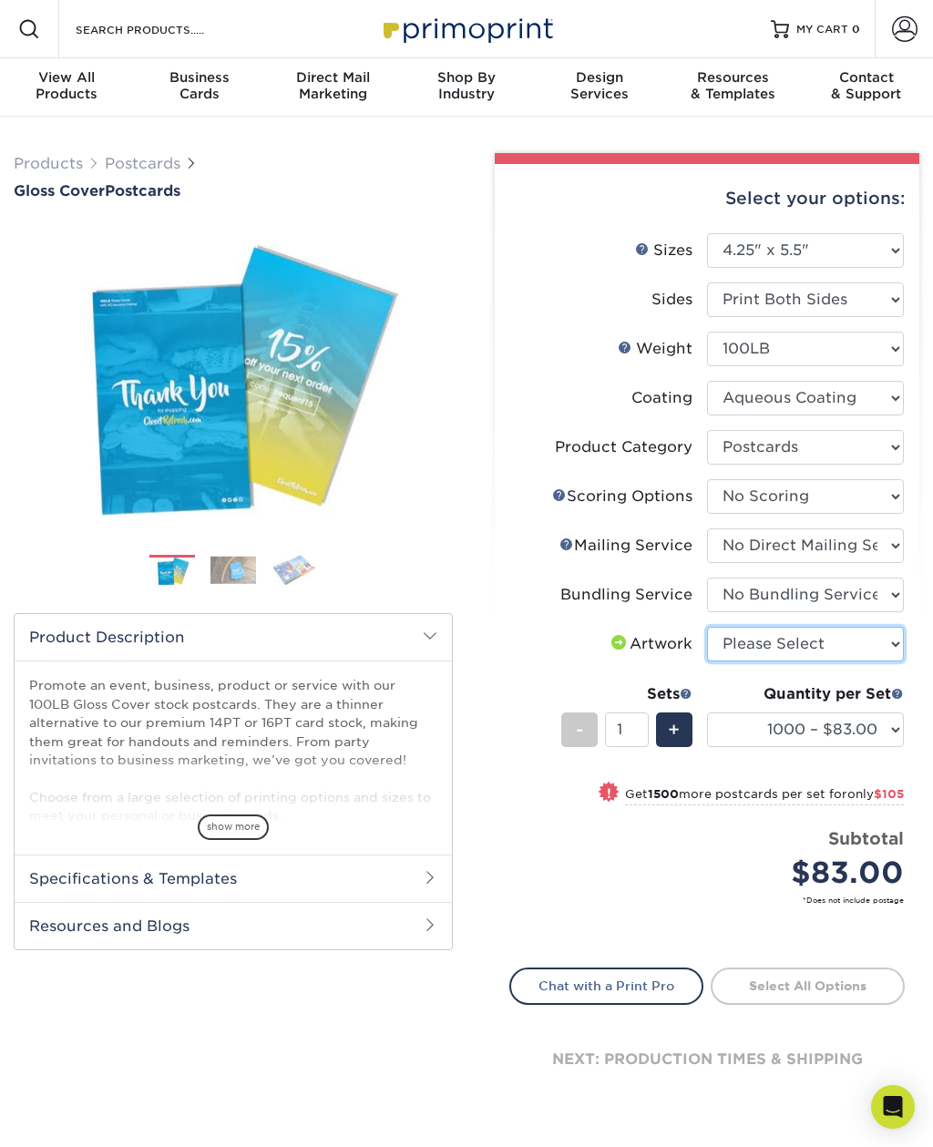
select select "upload"
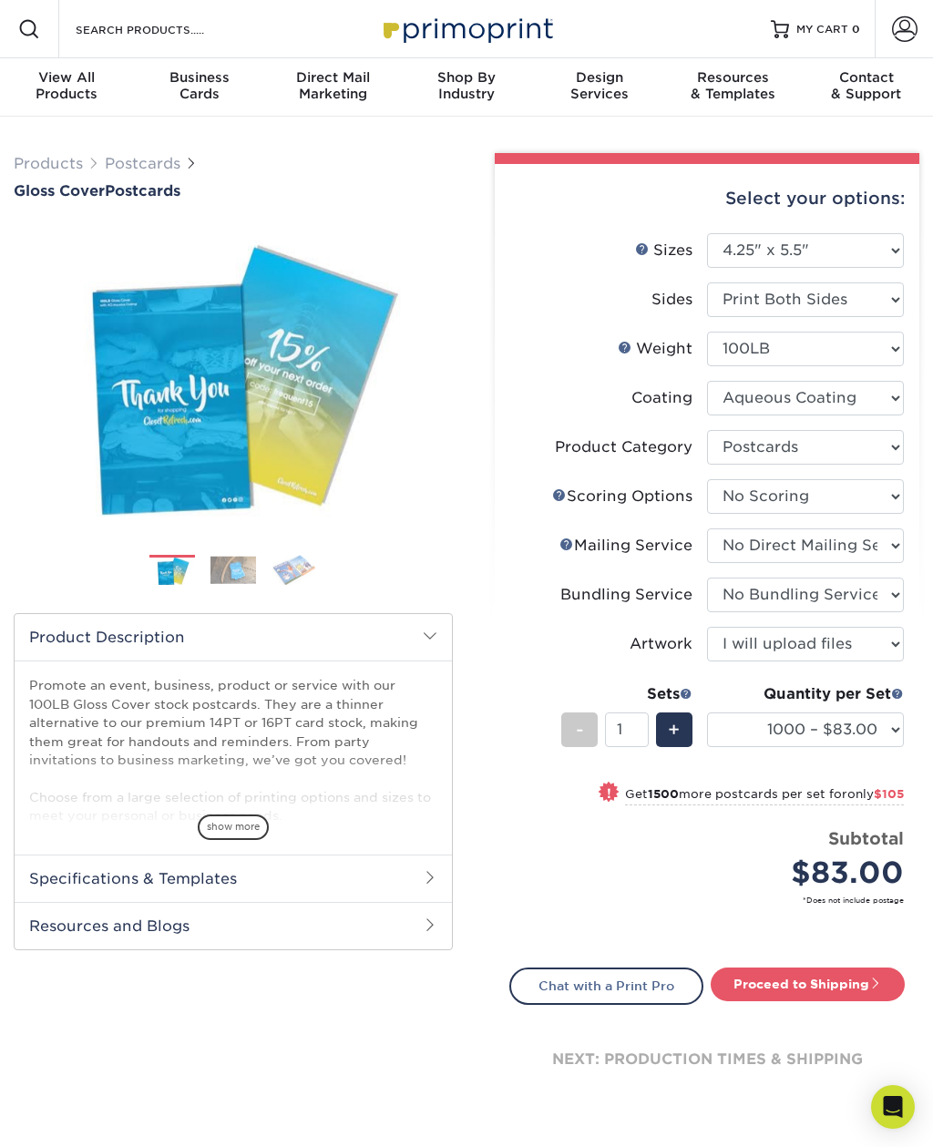
click at [892, 808] on div "! Get 1500 more postcards per set for only $105" at bounding box center [706, 804] width 393 height 44
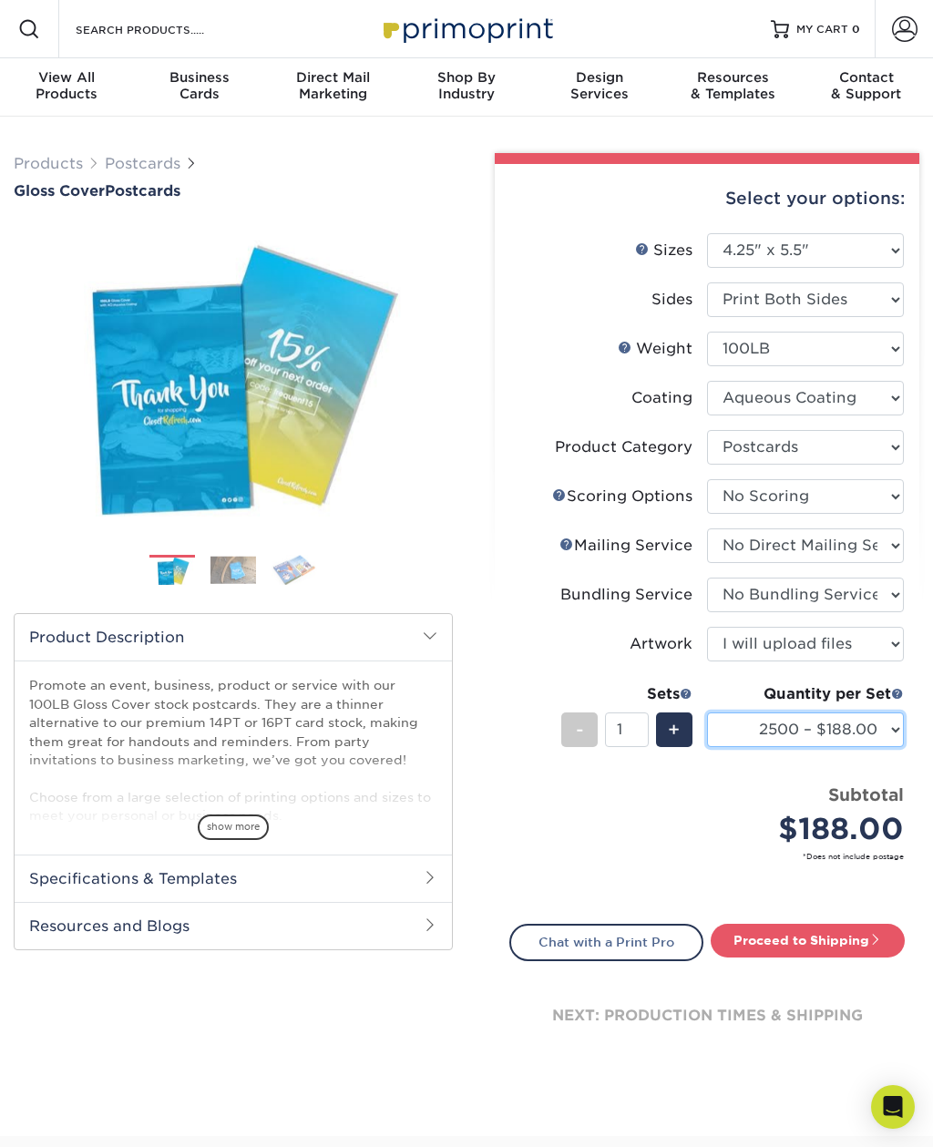
click at [771, 723] on select "1000 – $83.00 2500 – $188.00 5000 – $330.00 10000 – $656.00 15000 – $981.00 200…" at bounding box center [805, 729] width 197 height 35
select select "1000 – $83.00"
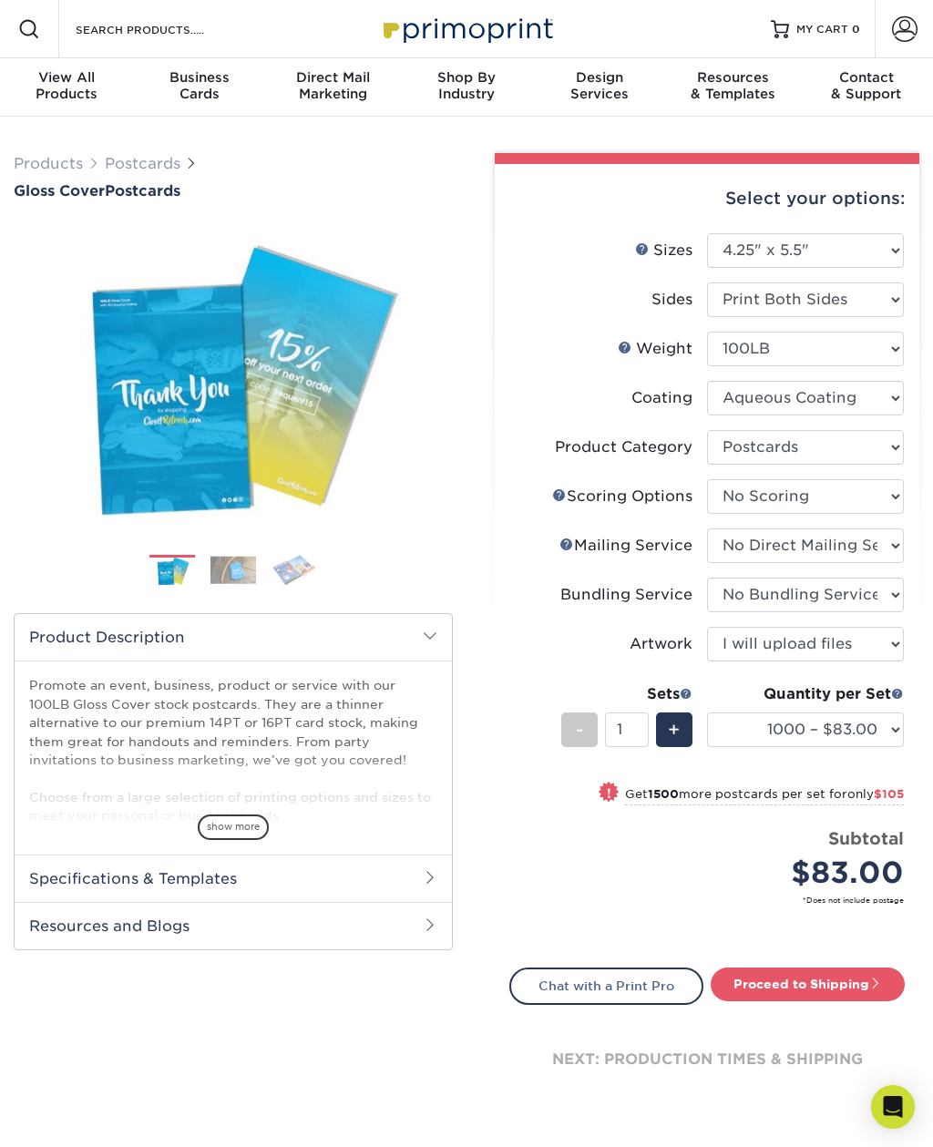
click at [781, 984] on link "Proceed to Shipping" at bounding box center [807, 983] width 194 height 33
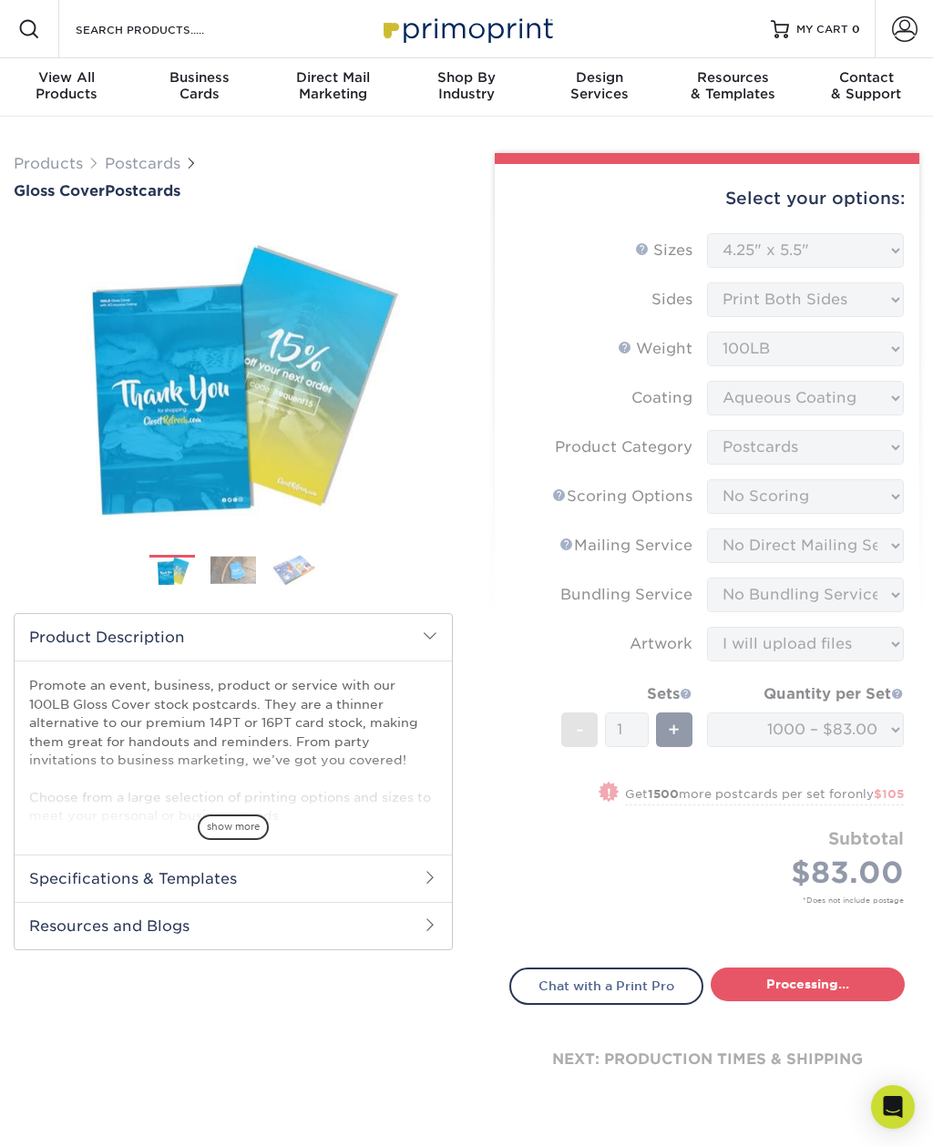
type input "Set 1"
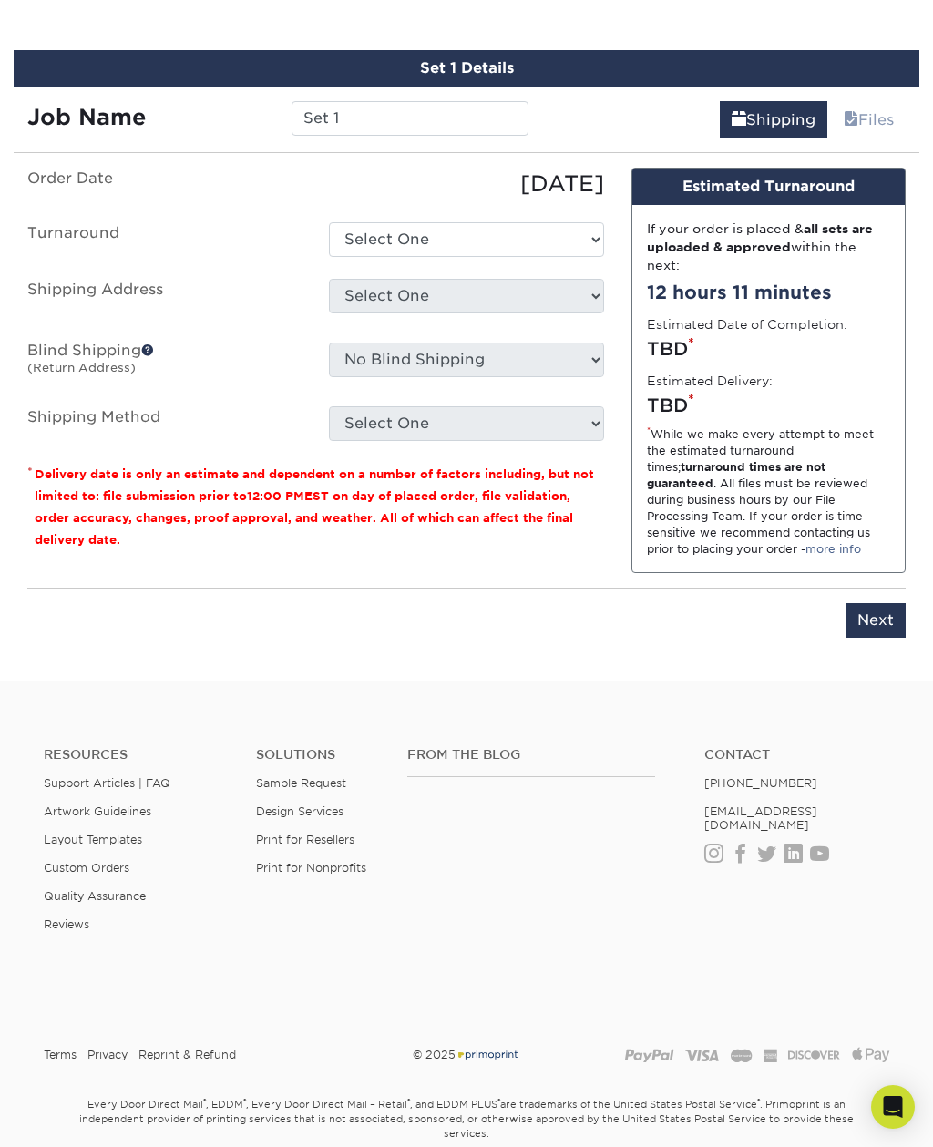
scroll to position [1015, 0]
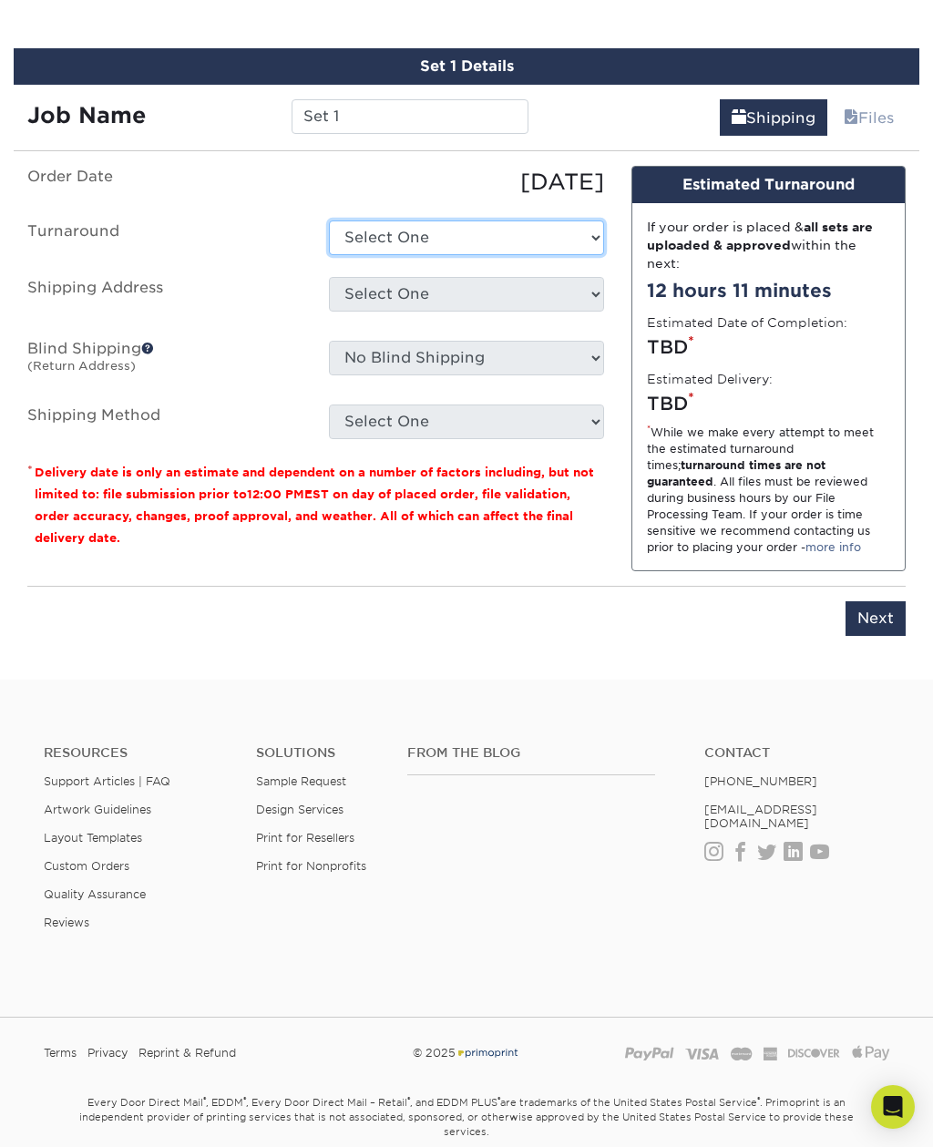
click at [535, 222] on select "Select One 2-4 Business Days 2 Day Next Business Day" at bounding box center [466, 237] width 274 height 35
select select "4a66369b-a20d-4e90-9b01-c6eda9085c6f"
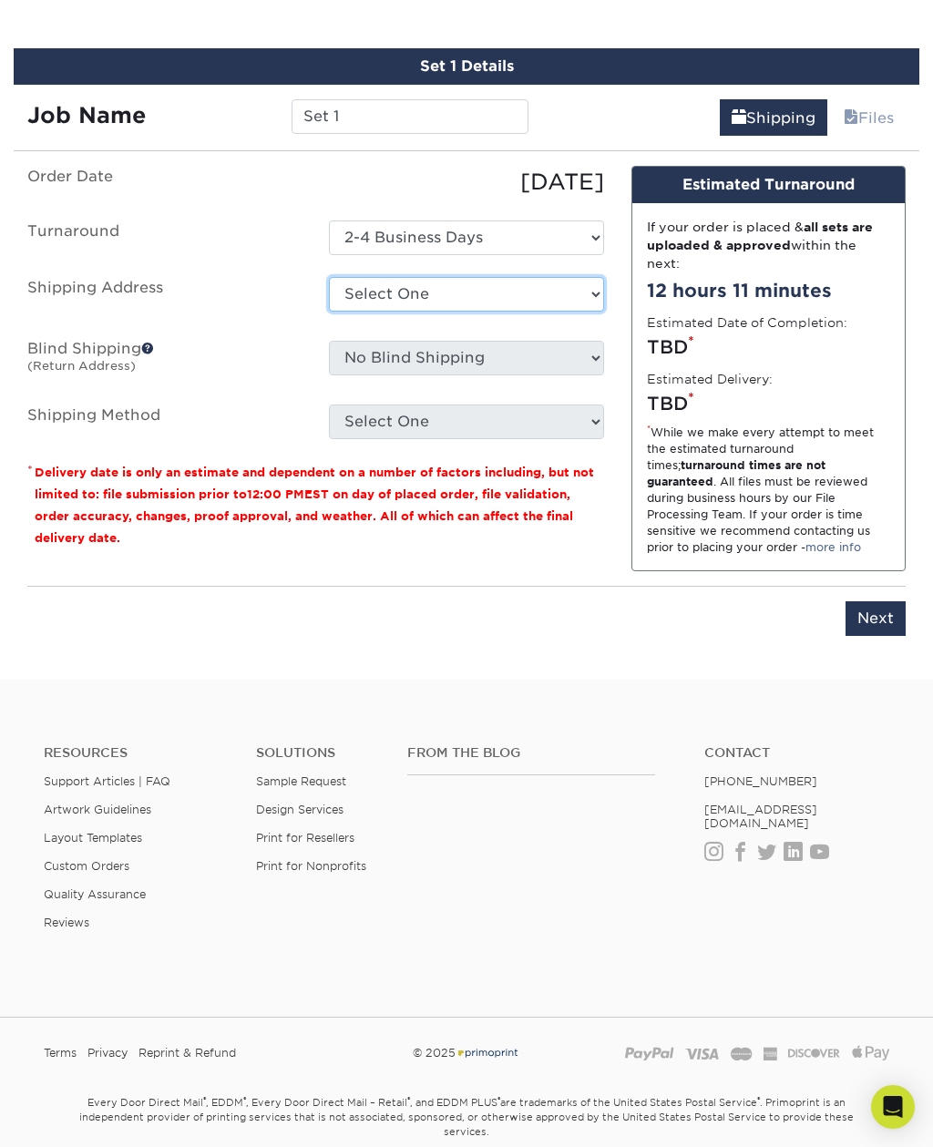
click at [373, 298] on select "Select One + Add New Address - Login" at bounding box center [466, 294] width 274 height 35
select select "newaddress"
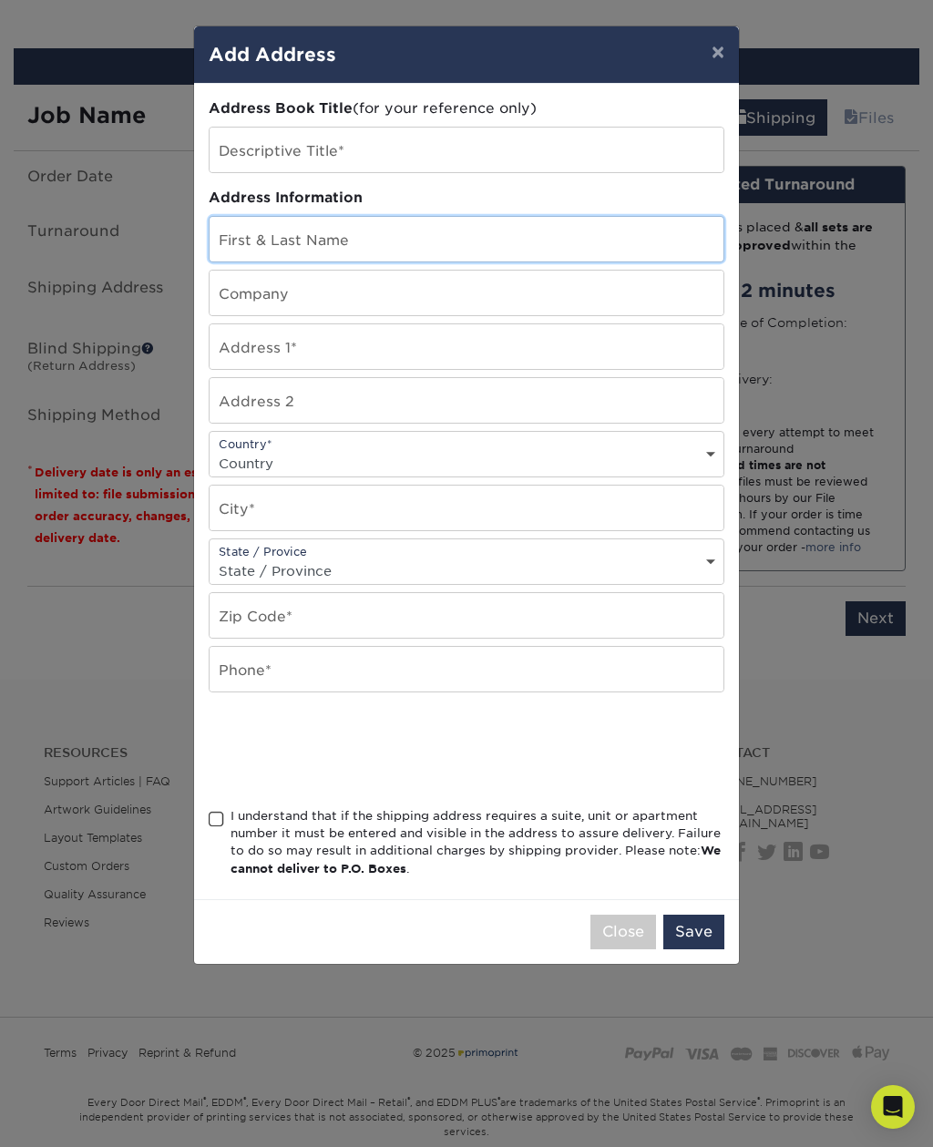
click at [236, 234] on input "text" at bounding box center [466, 239] width 514 height 45
type input "[PERSON_NAME]"
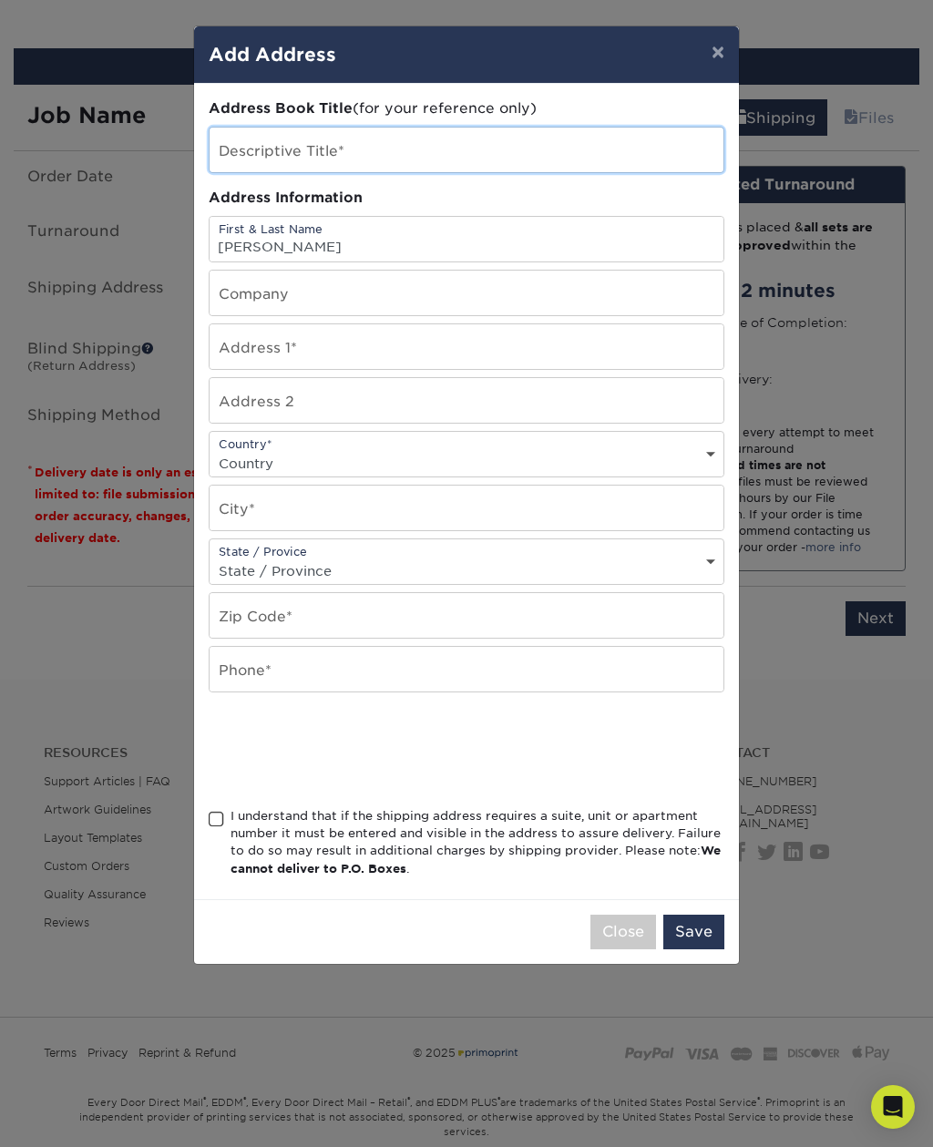
click at [247, 136] on input "text" at bounding box center [466, 150] width 514 height 45
click at [269, 155] on input "Black Moon Tattoo Studio" at bounding box center [466, 150] width 514 height 45
click at [267, 154] on input "Black Moon Tattoo Studio" at bounding box center [466, 150] width 514 height 45
type input "Black Moon Tattoo Studio"
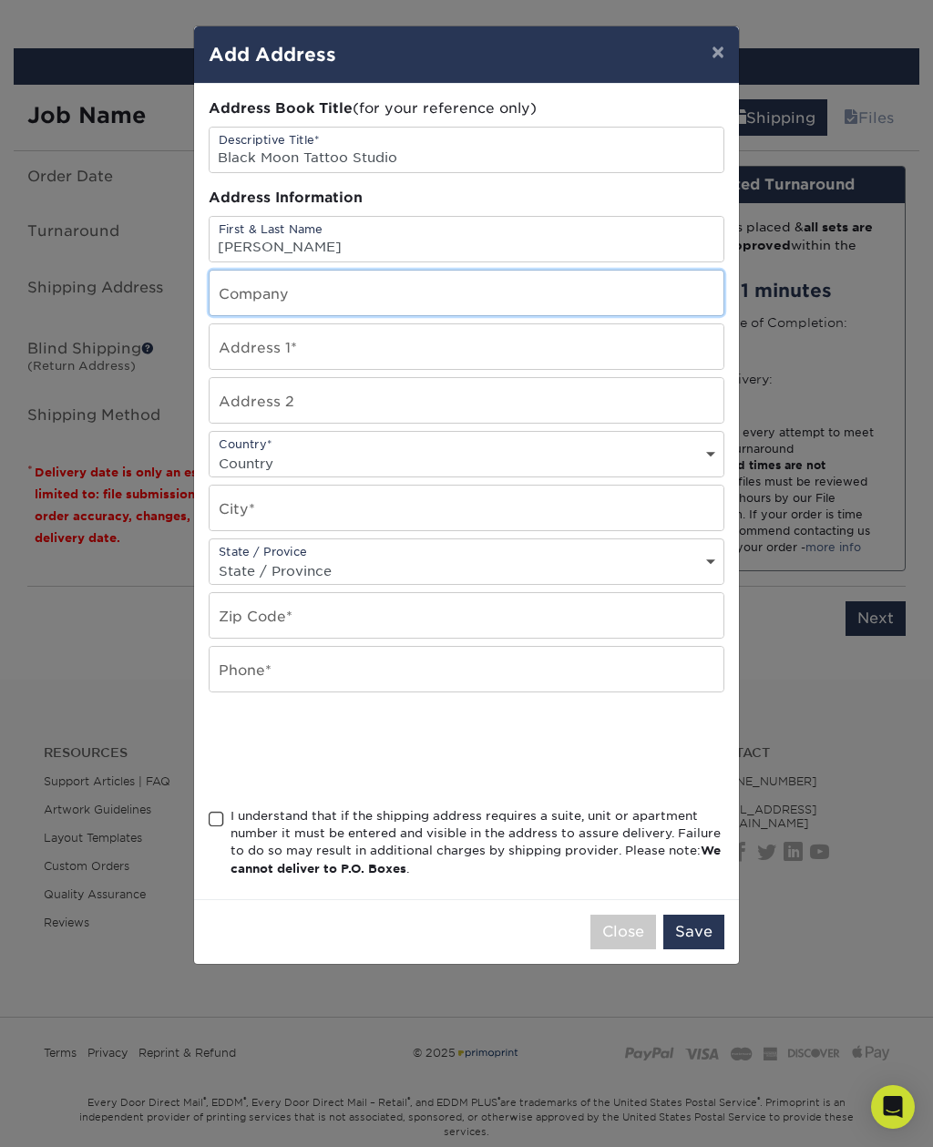
click at [245, 282] on input "text" at bounding box center [466, 293] width 514 height 45
click at [239, 290] on input "text" at bounding box center [466, 293] width 514 height 45
paste input "Black Moon Tattoo Studio"
type input "Black Moon Tattoo Studio"
click at [247, 349] on input "text" at bounding box center [466, 346] width 514 height 45
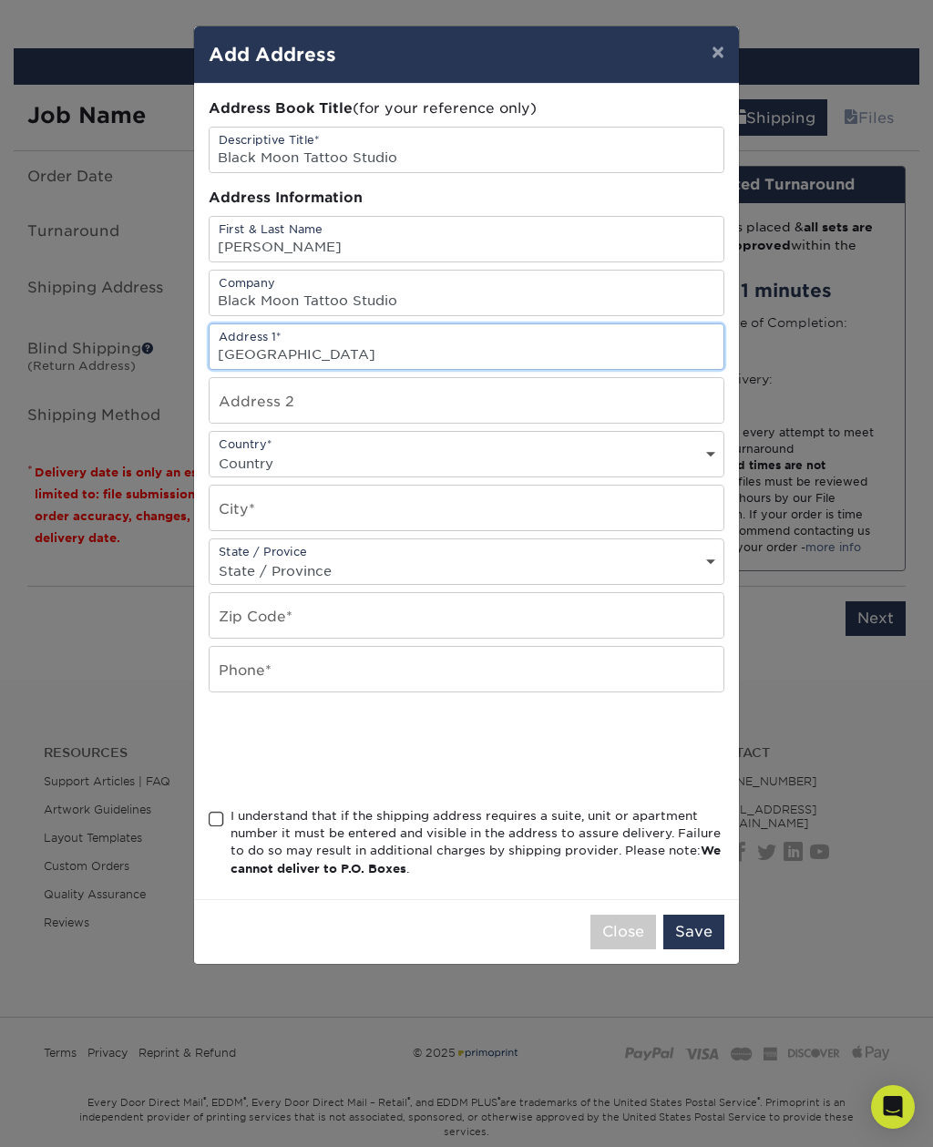
type input "[GEOGRAPHIC_DATA]"
click at [246, 461] on select "Country [GEOGRAPHIC_DATA] [GEOGRAPHIC_DATA] ----------------------------- [GEOG…" at bounding box center [466, 463] width 514 height 26
select select "PR"
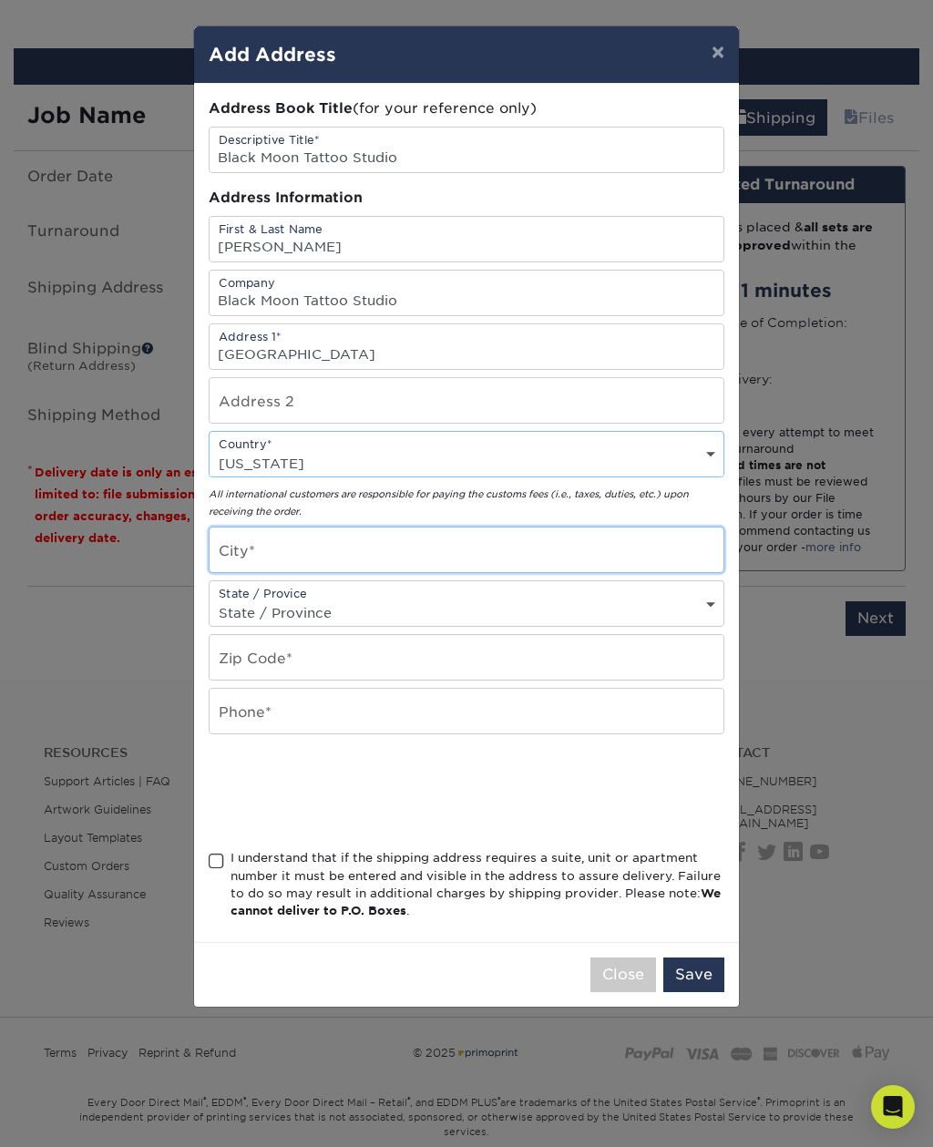
click at [225, 557] on input "text" at bounding box center [466, 549] width 514 height 45
type input "Bayamon"
click at [236, 616] on select "State / Province [US_STATE] [US_STATE] [US_STATE] [US_STATE] [US_STATE] [US_STA…" at bounding box center [466, 612] width 514 height 26
select select "PR"
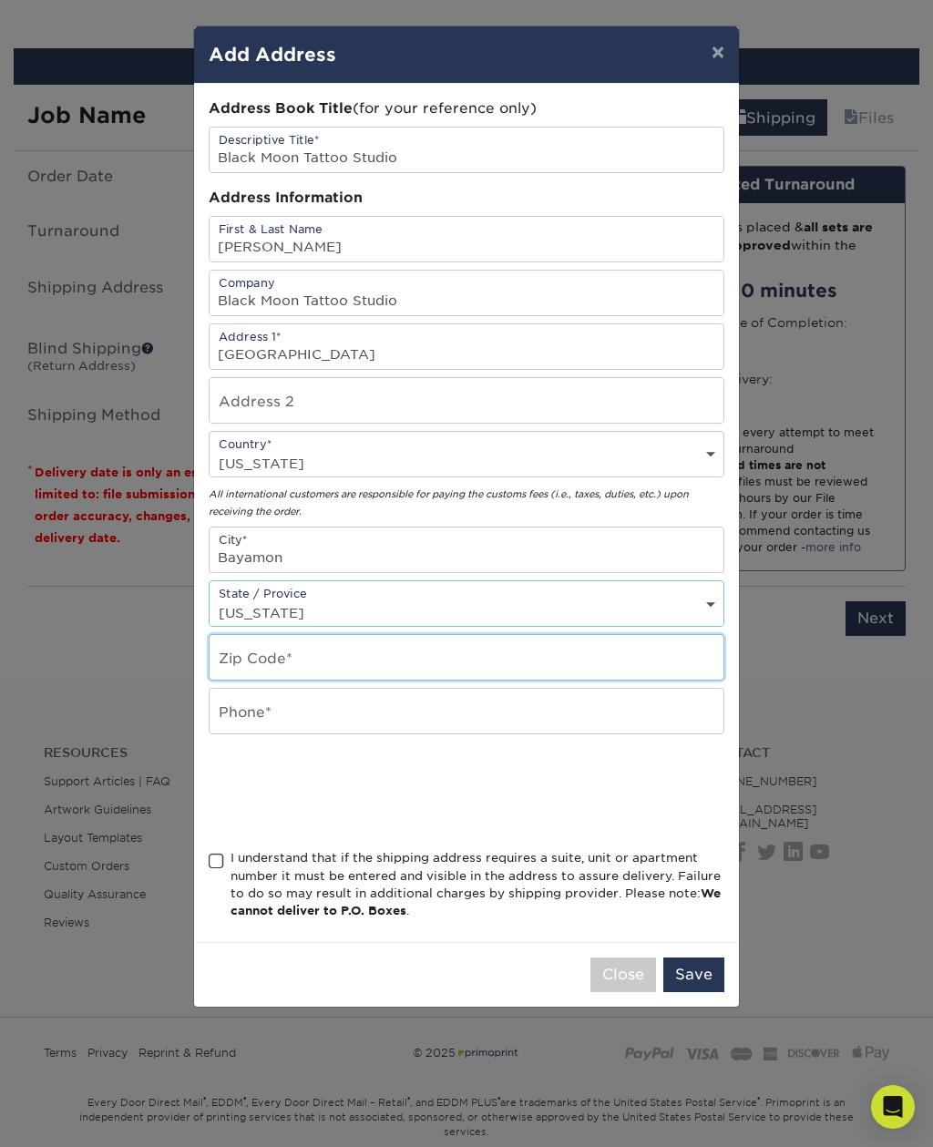
click at [236, 662] on input "text" at bounding box center [466, 657] width 514 height 45
type input "00961"
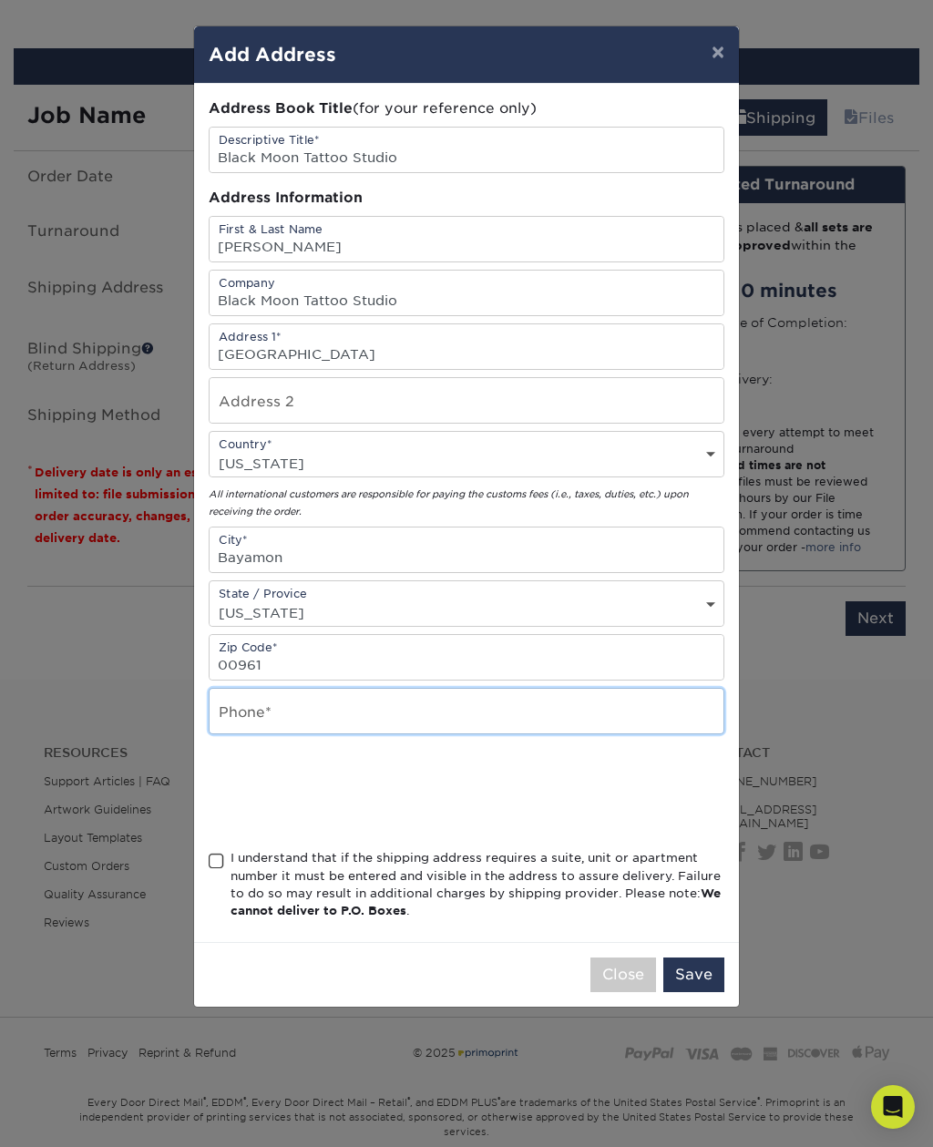
click at [243, 724] on input "text" at bounding box center [466, 711] width 514 height 45
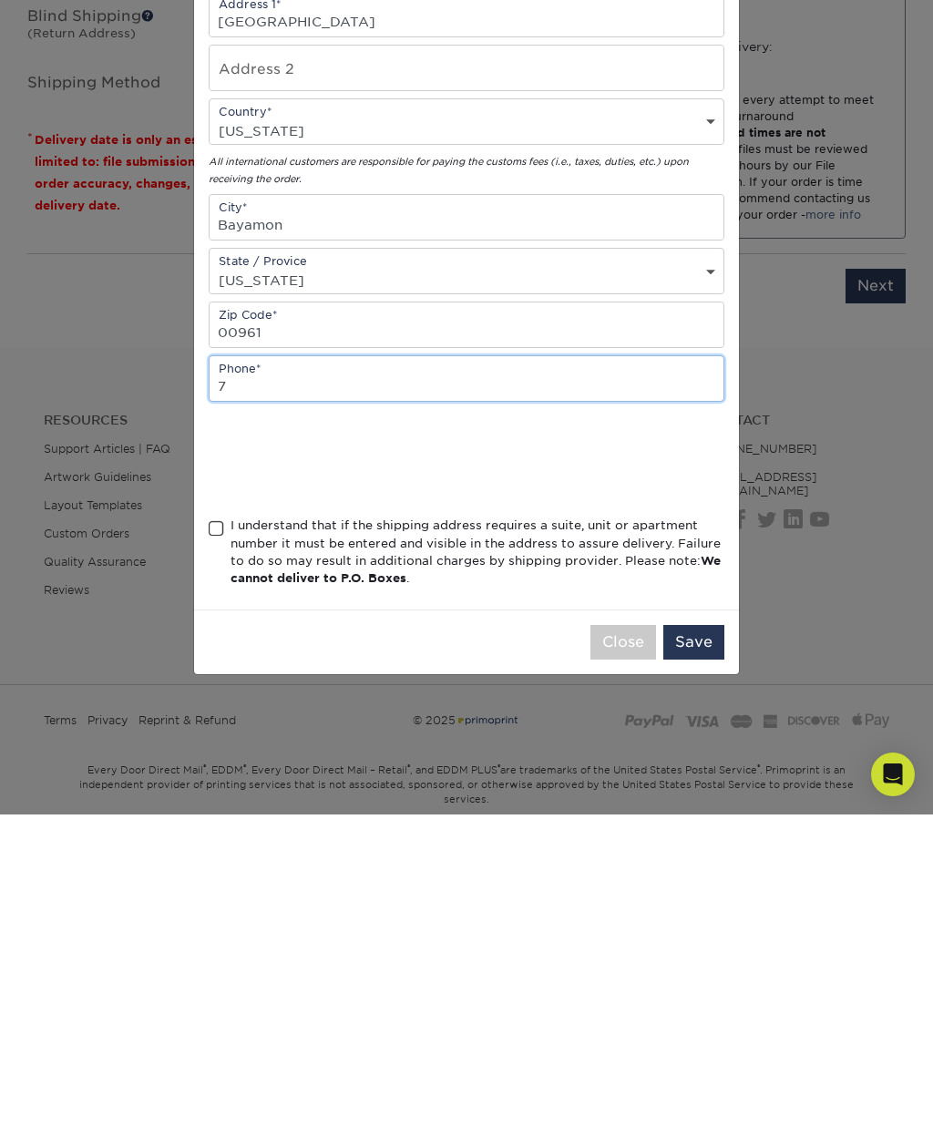
type input "78"
type input "7876621004"
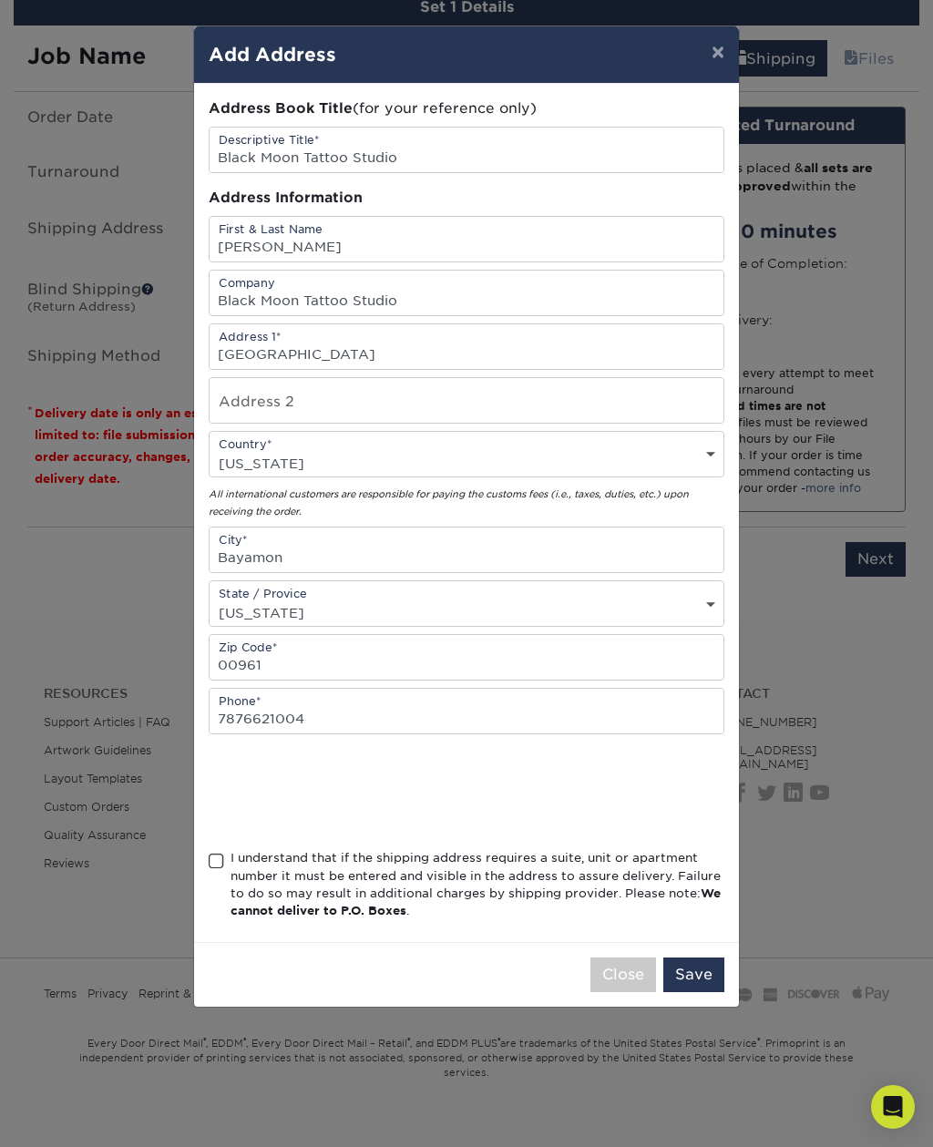
click at [220, 869] on div at bounding box center [466, 573] width 933 height 1147
click at [220, 870] on span at bounding box center [216, 861] width 15 height 17
click at [0, 0] on input "I understand that if the shipping address requires a suite, unit or apartment n…" at bounding box center [0, 0] width 0 height 0
click at [701, 983] on button "Save" at bounding box center [693, 974] width 61 height 35
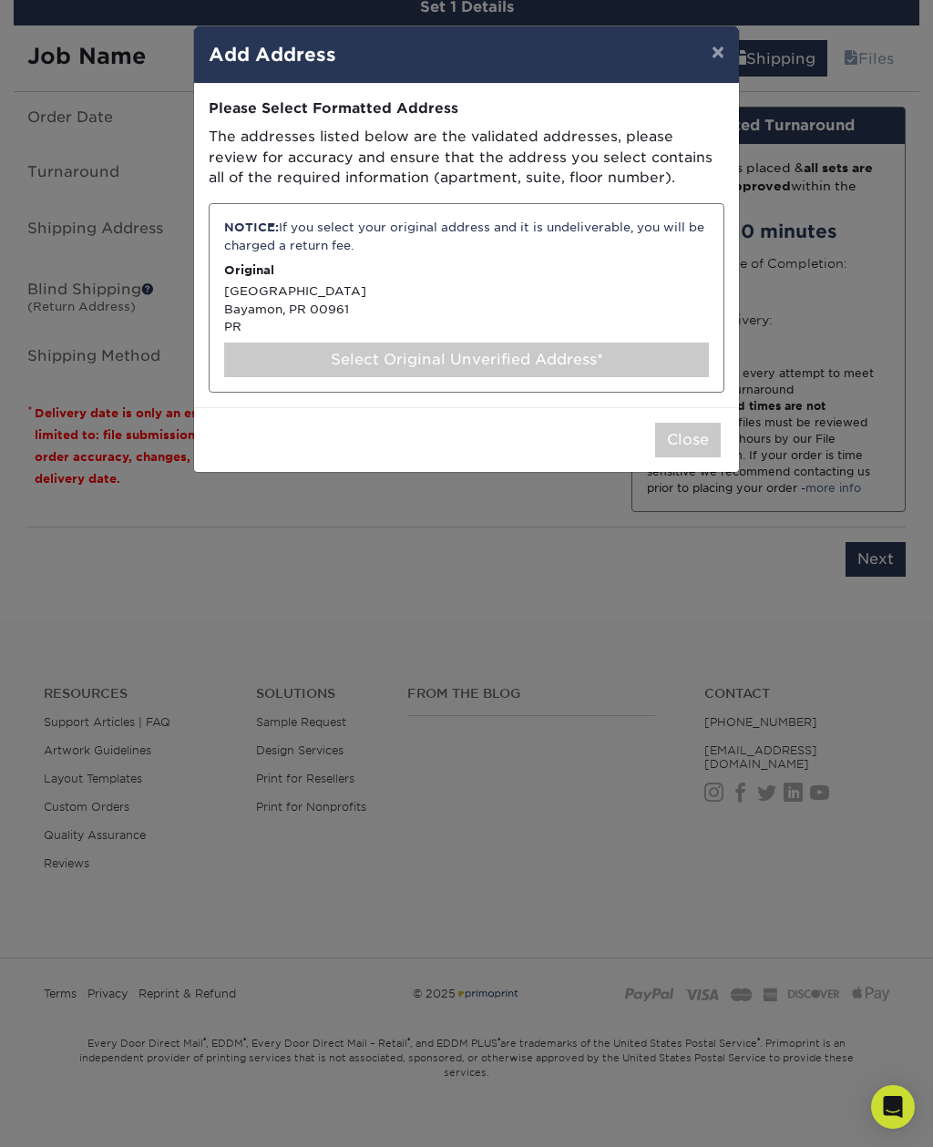
click at [255, 300] on div "NOTICE: If you select your original address and it is undeliverable, you will b…" at bounding box center [467, 297] width 516 height 189
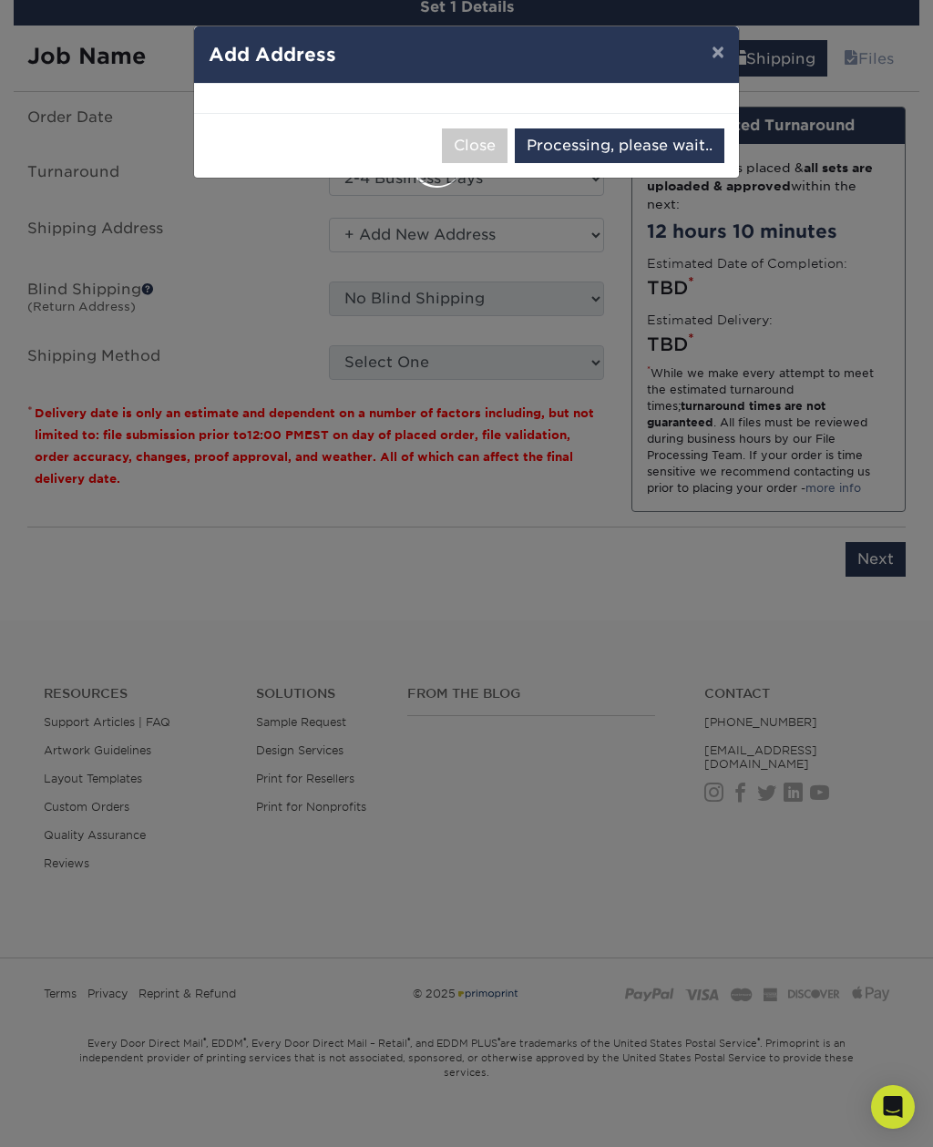
select select "286195"
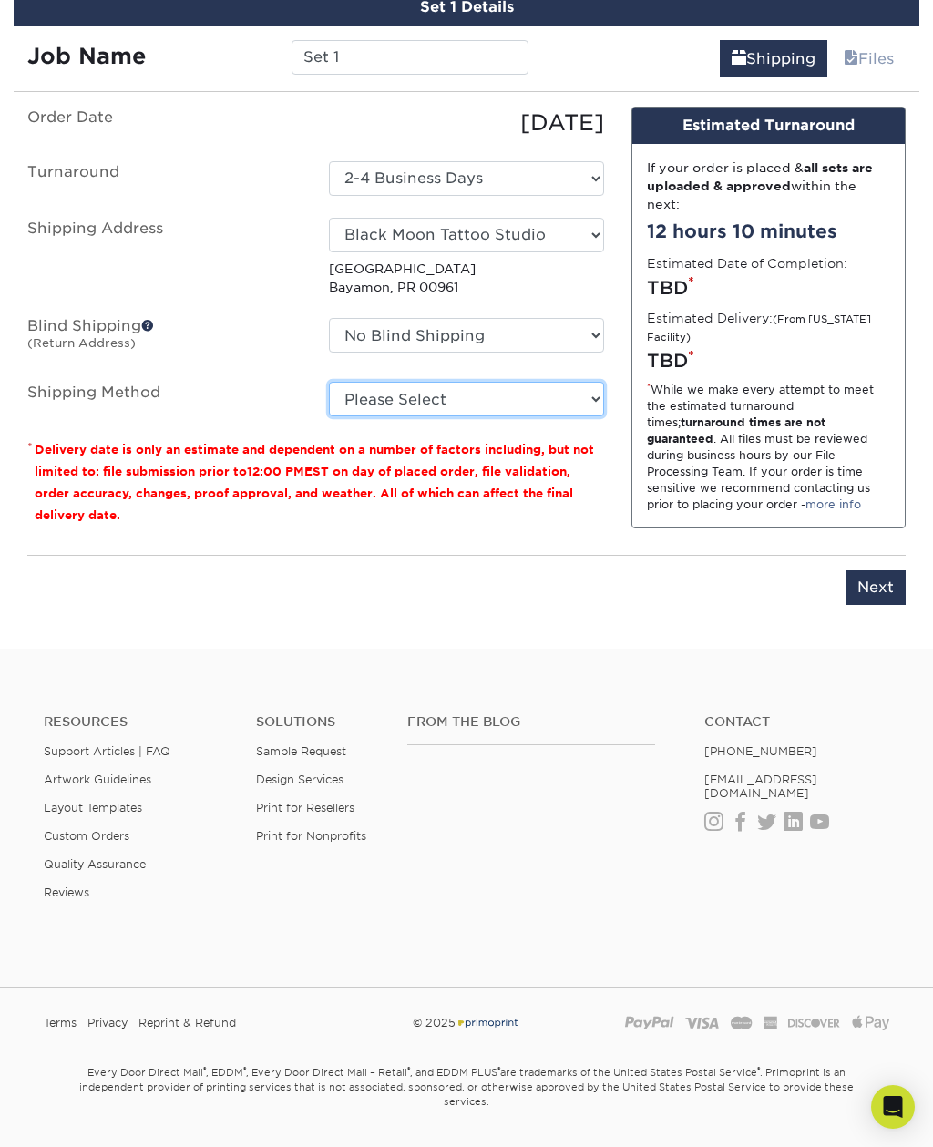
click at [390, 383] on select "Please Select 2 Day Air Shipping (+$67.31) Ground Shipping (+$81.07) Next Day S…" at bounding box center [466, 399] width 274 height 35
